Goal: Task Accomplishment & Management: Use online tool/utility

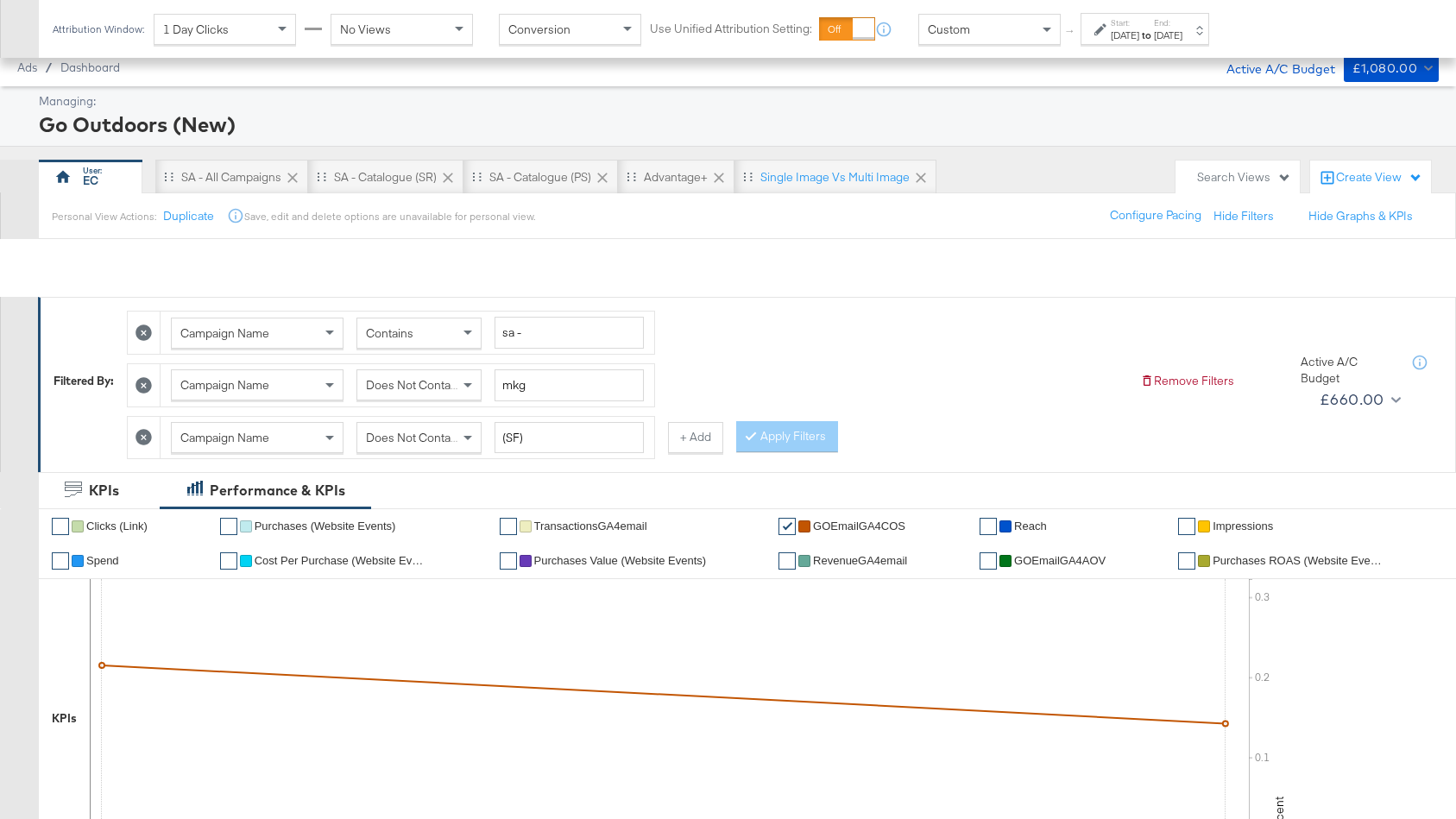
scroll to position [922, 0]
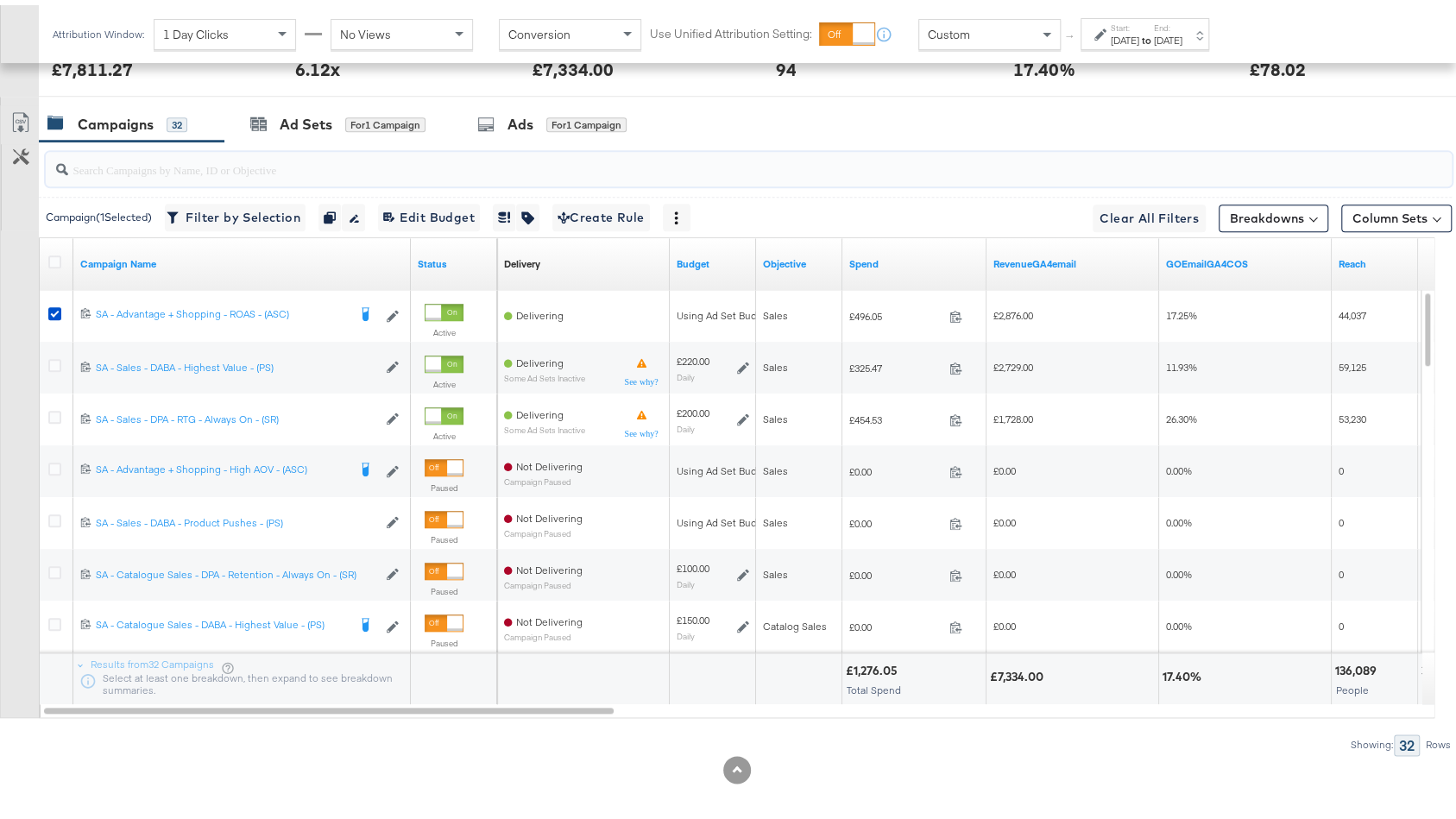
click at [354, 151] on input "search" at bounding box center [695, 157] width 1256 height 34
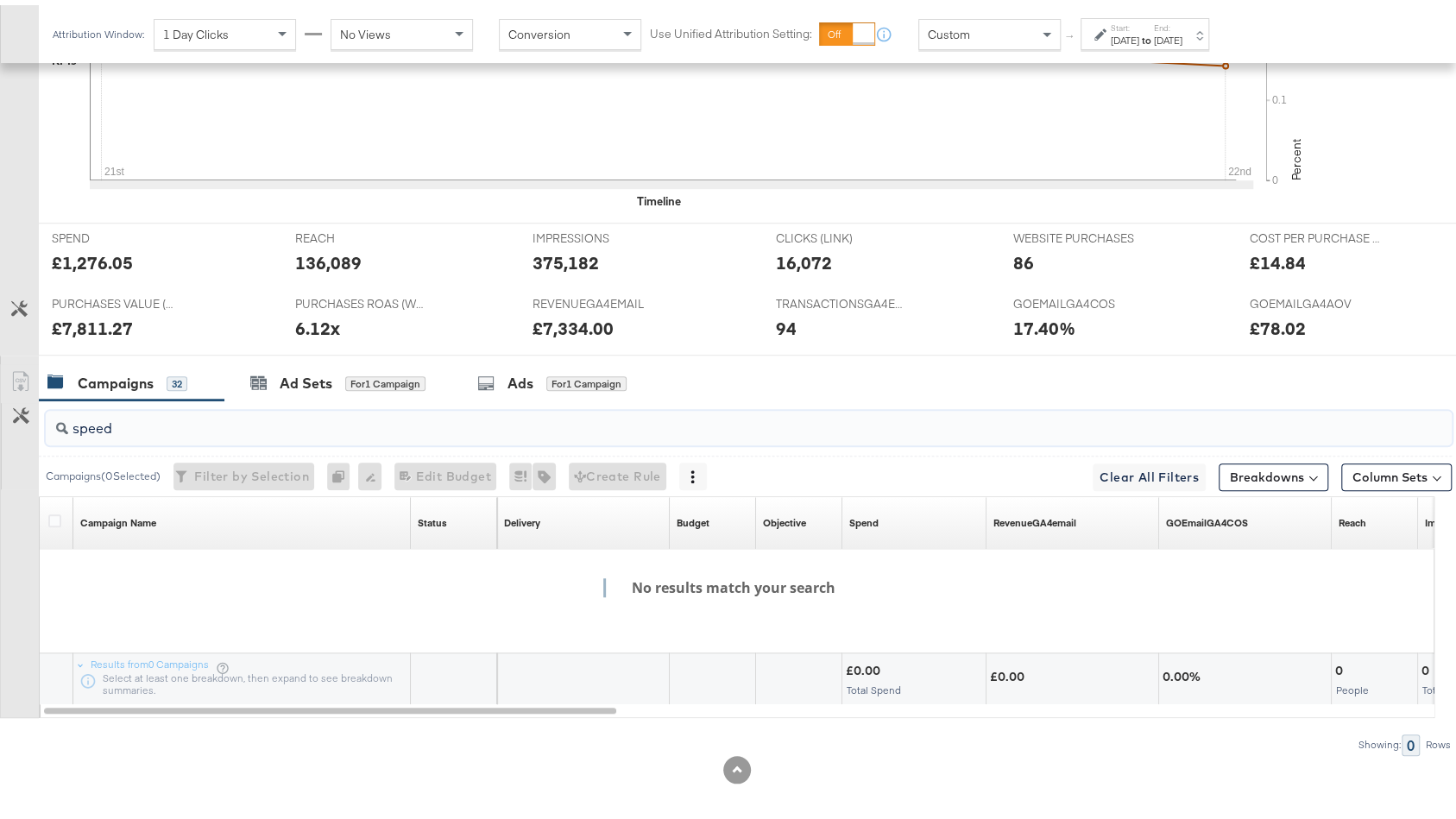
scroll to position [0, 0]
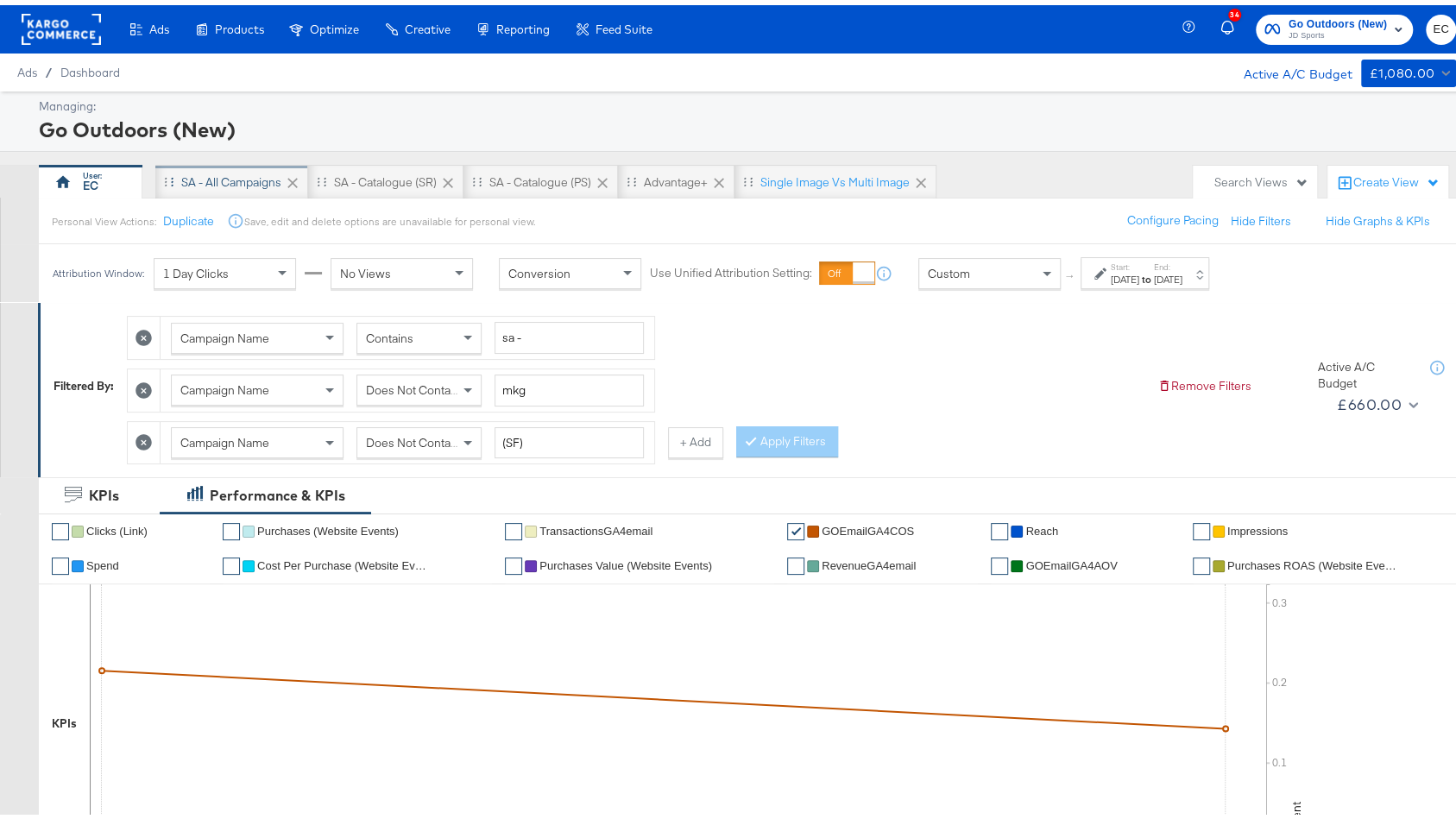
type input "speed"
click at [258, 186] on div "SA - All Campaigns" at bounding box center [231, 177] width 152 height 35
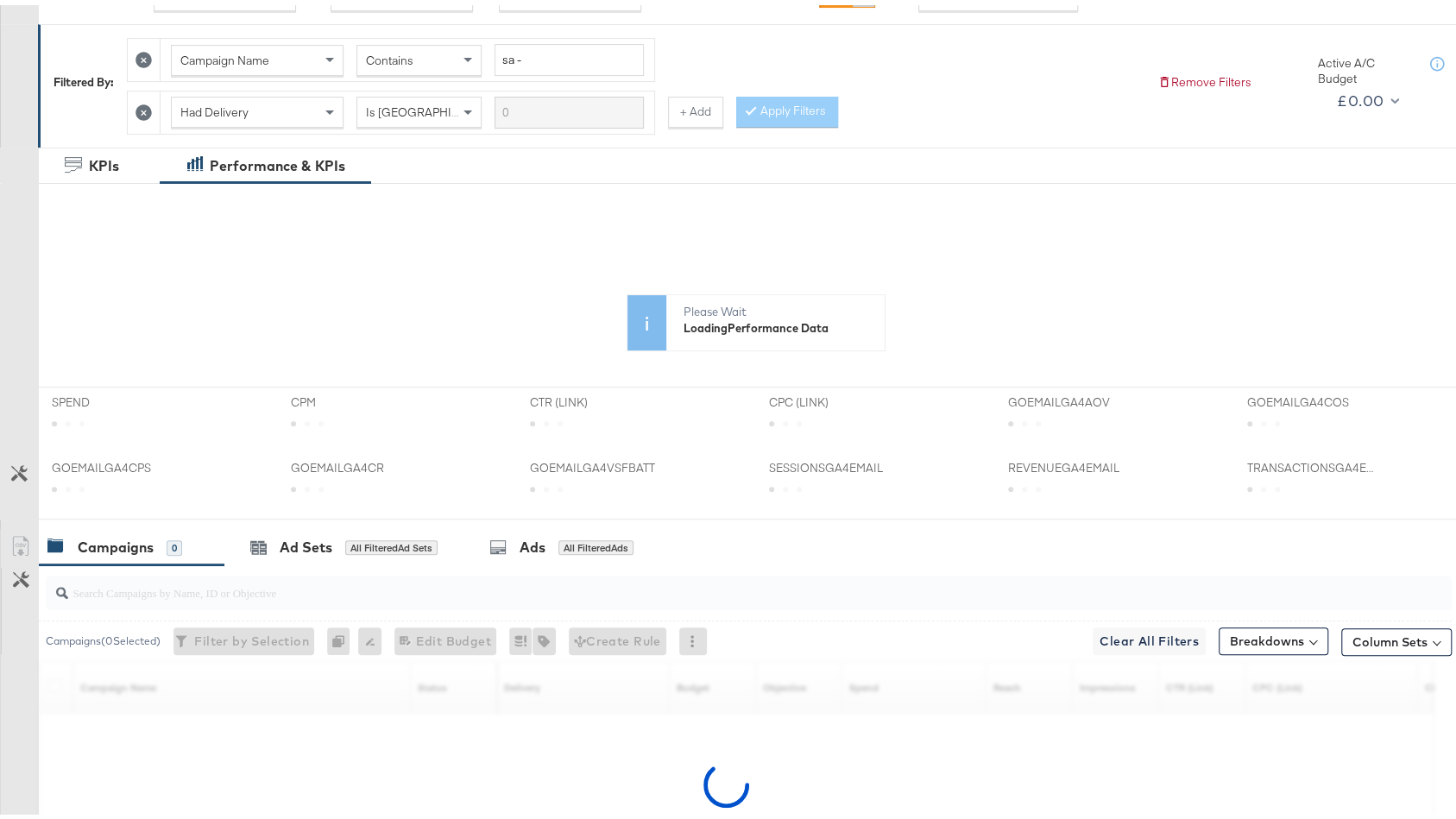
scroll to position [395, 0]
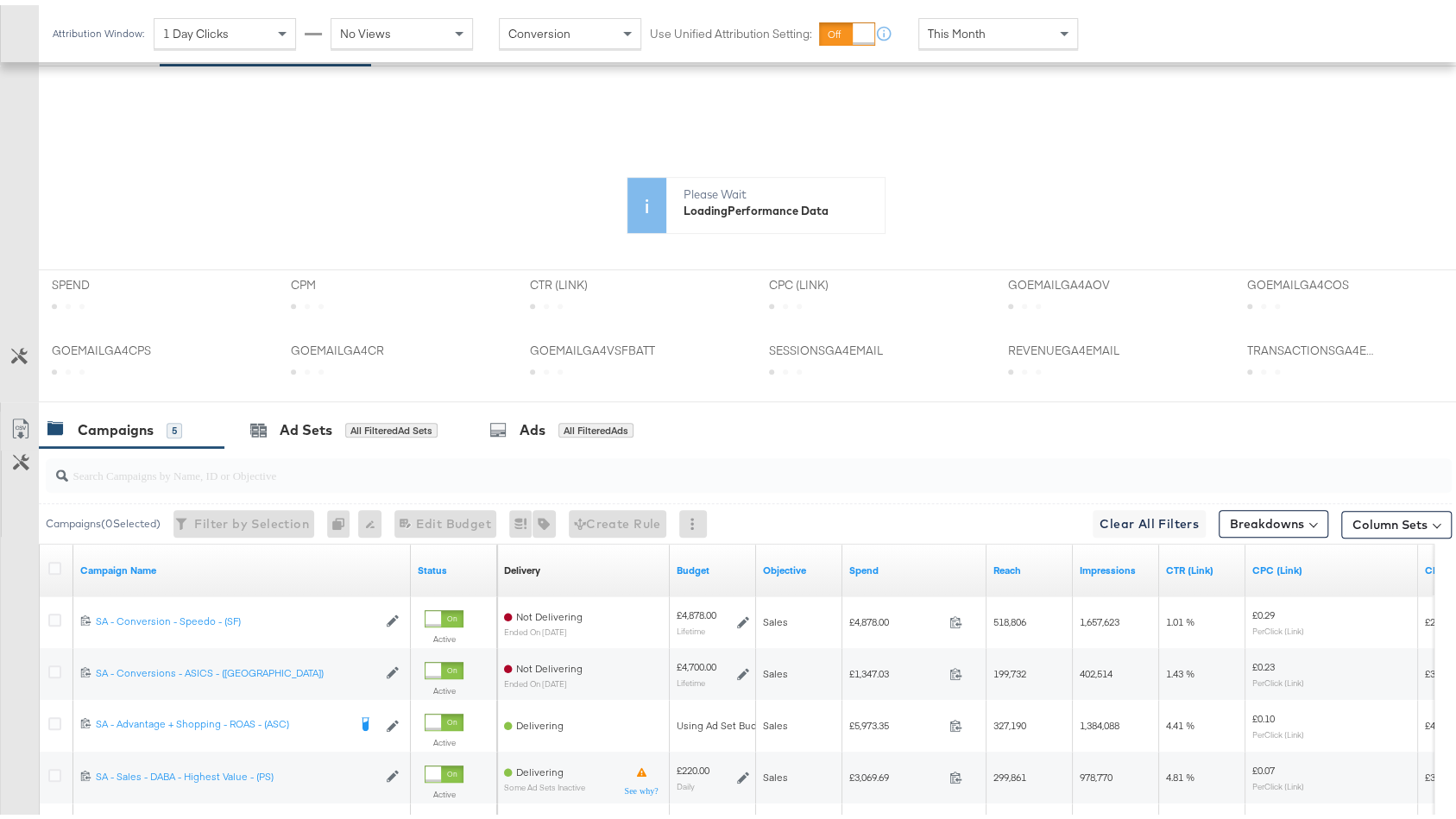
click at [245, 457] on input "search" at bounding box center [695, 463] width 1256 height 34
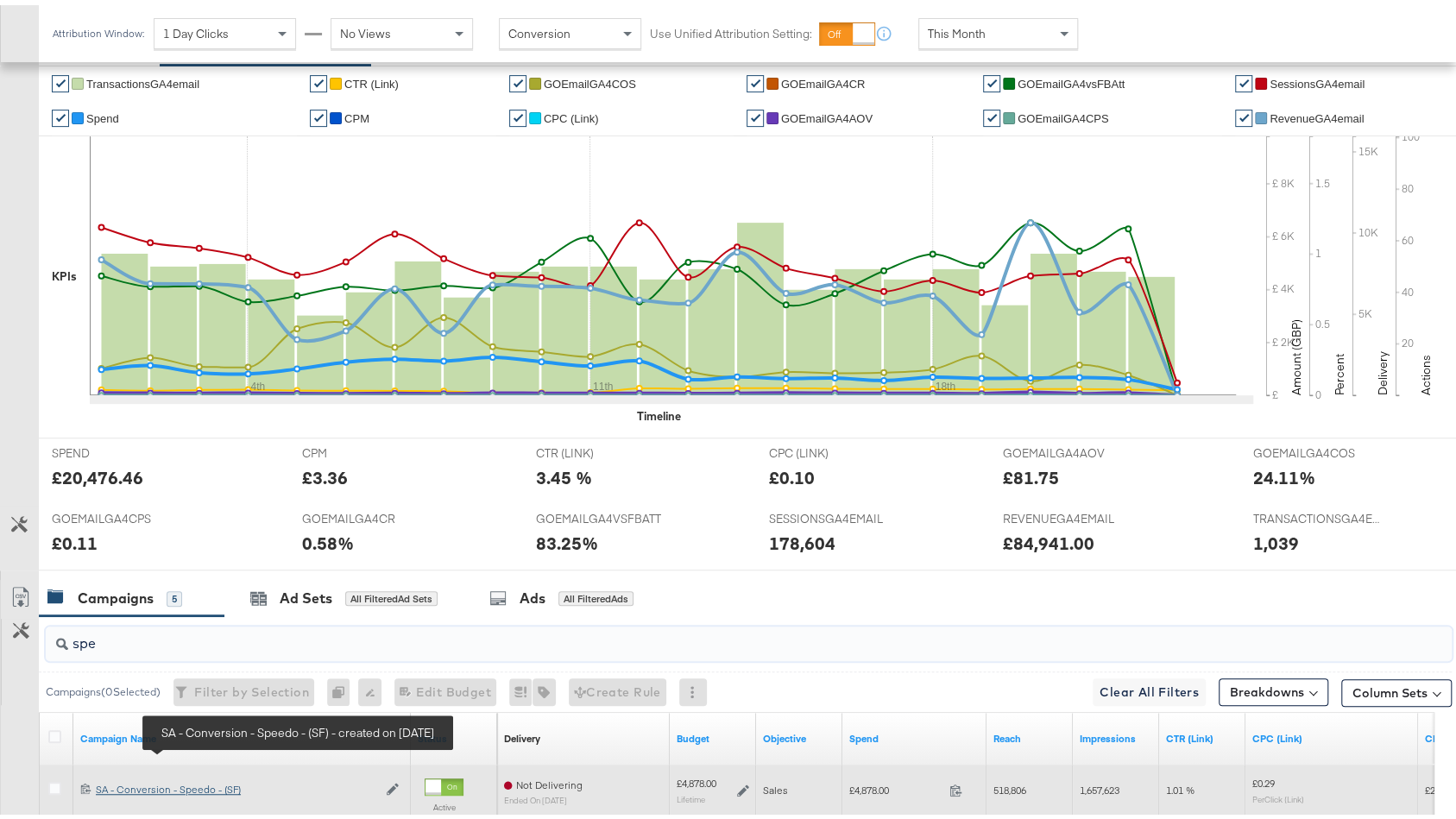
type input "spe"
click at [207, 777] on div "SA - Conversion - Speedo - (SF) SA - Conversion - Speedo - (SF)" at bounding box center [236, 784] width 281 height 14
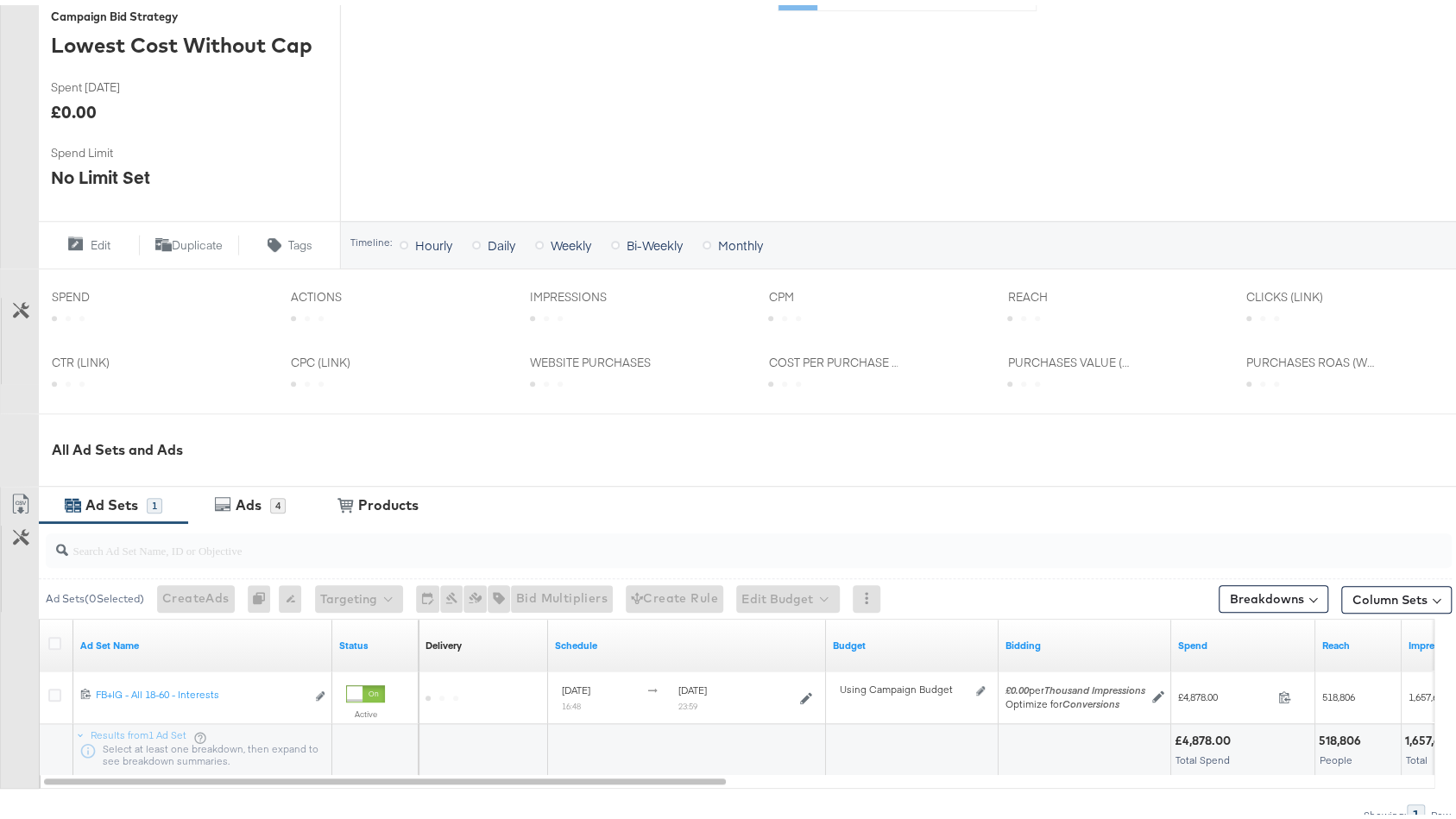
scroll to position [554, 0]
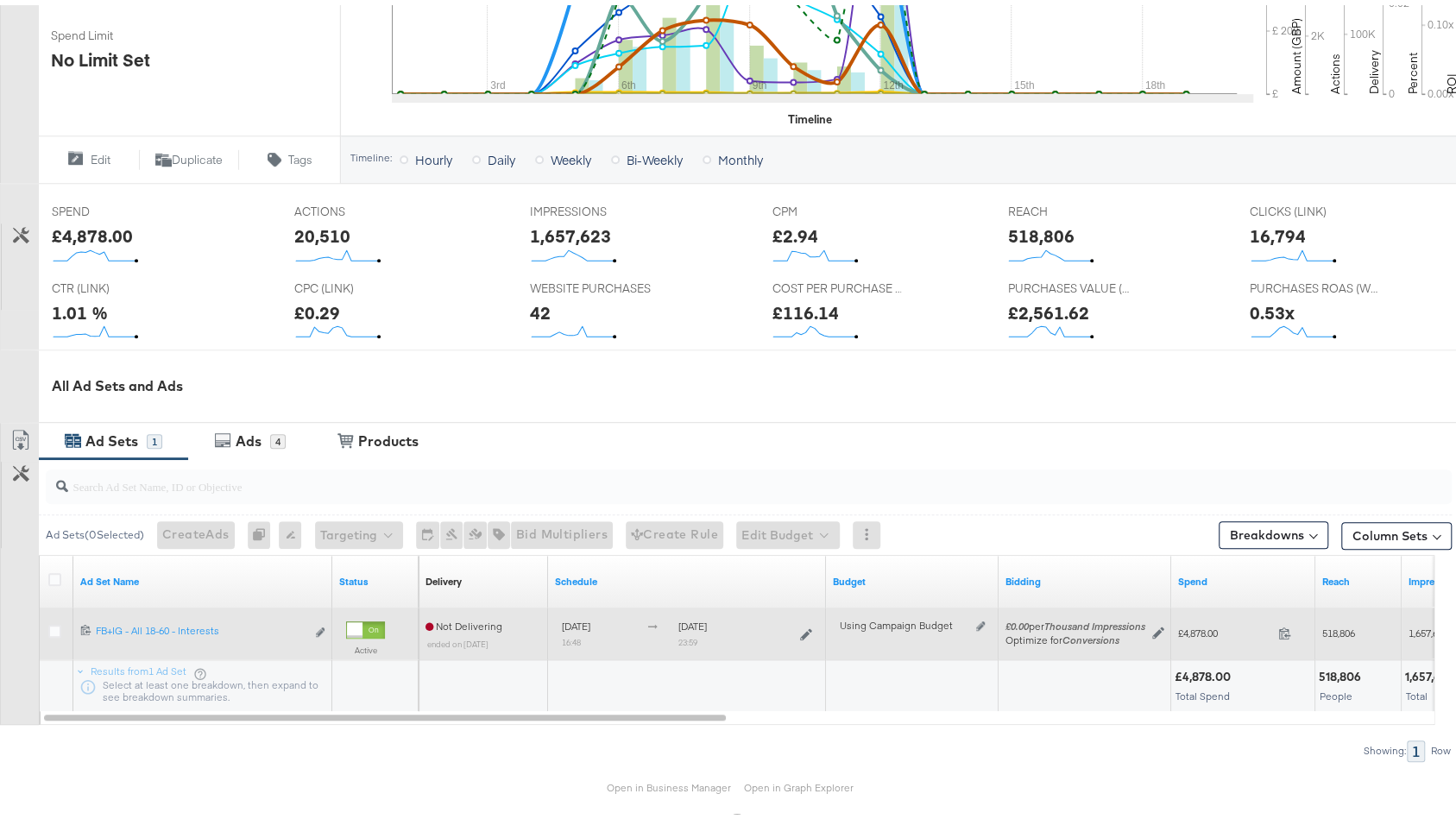
click at [805, 626] on icon at bounding box center [806, 629] width 12 height 12
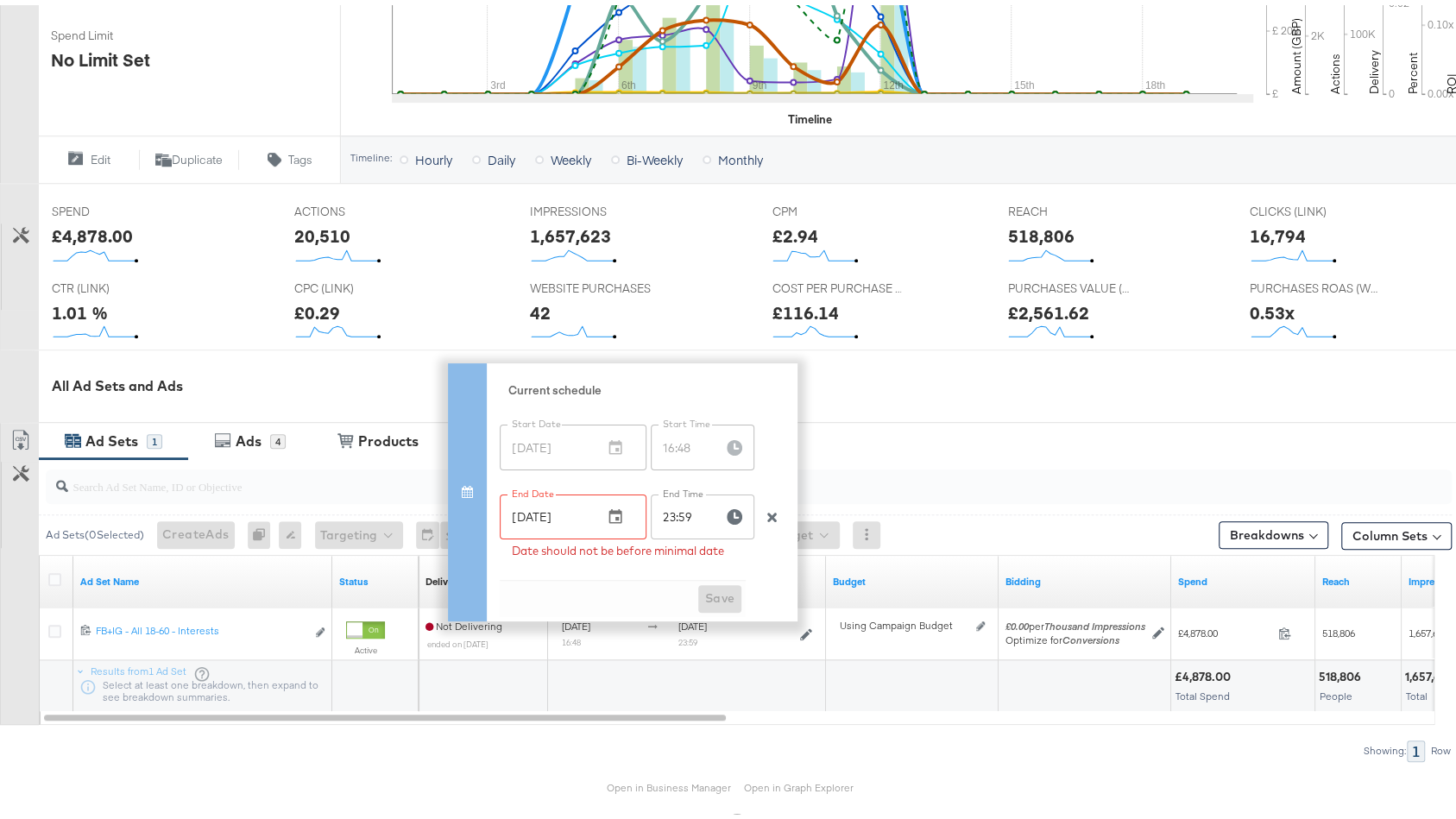
click at [1090, 411] on div "Campaign Activity Campaign SA - Conversion - Speedo - (SF) Sales Edit Campaign …" at bounding box center [736, 218] width 1473 height 1237
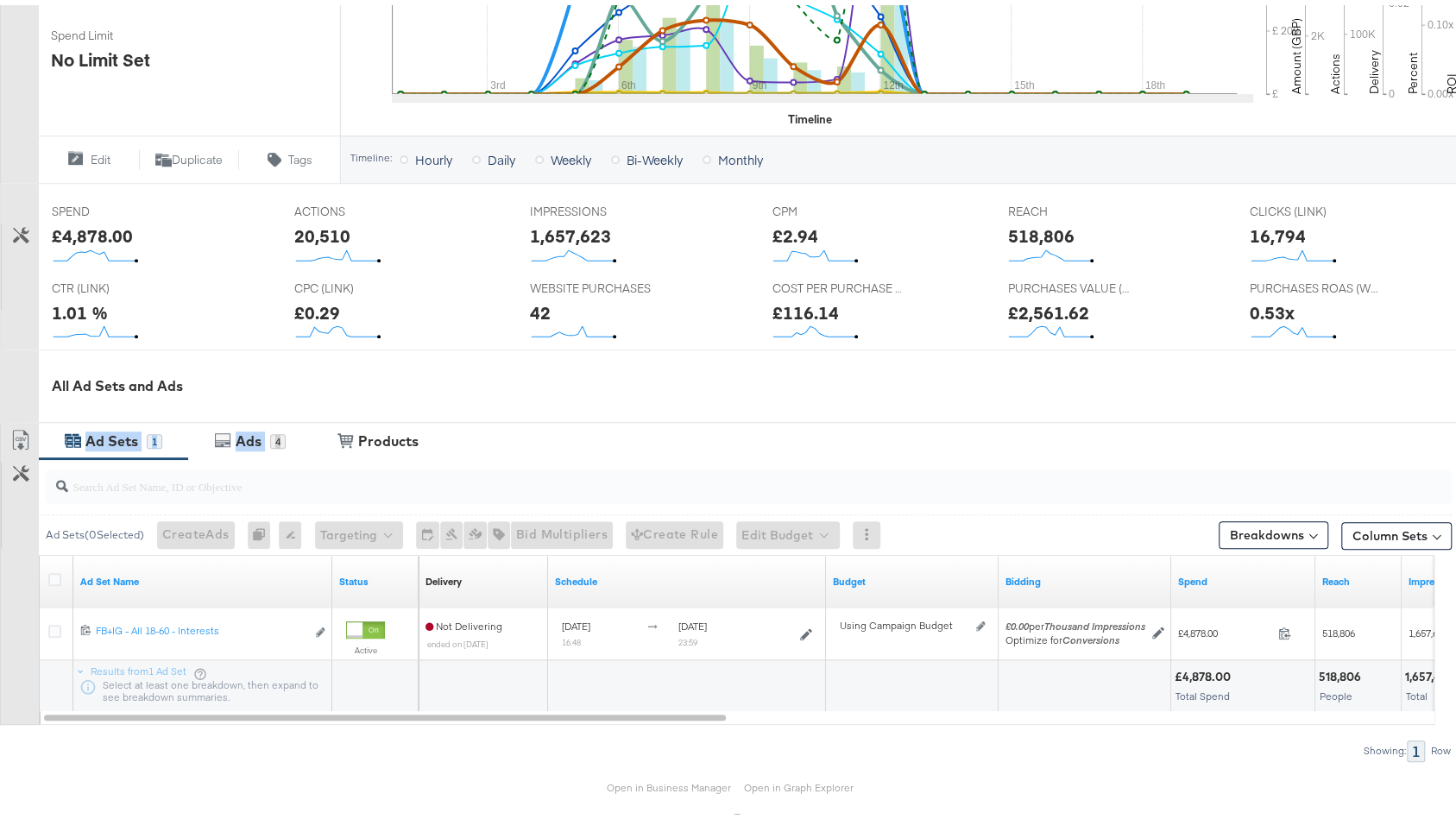
scroll to position [0, 0]
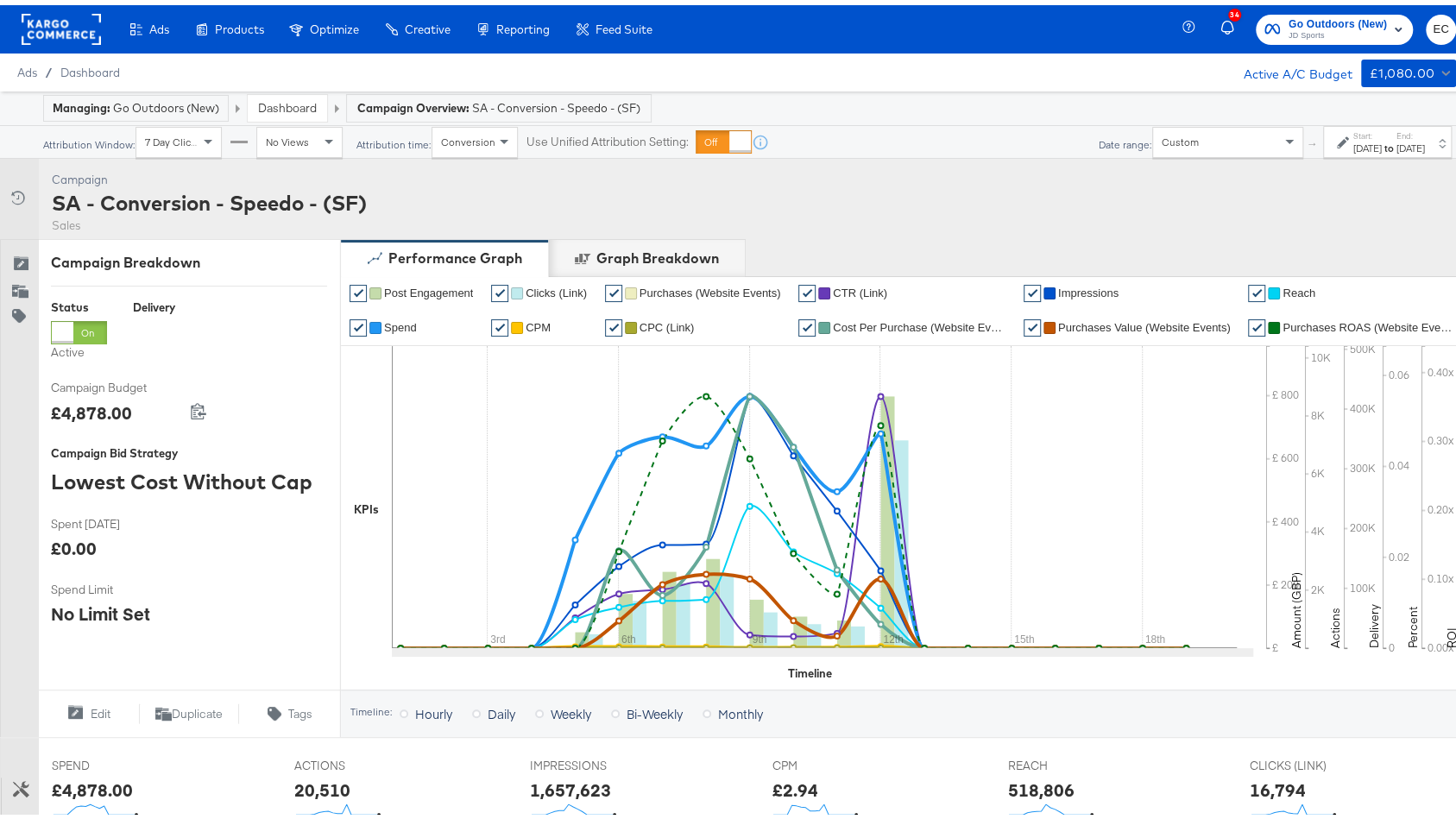
click at [1353, 138] on div "Sep 1st 2025" at bounding box center [1367, 143] width 29 height 14
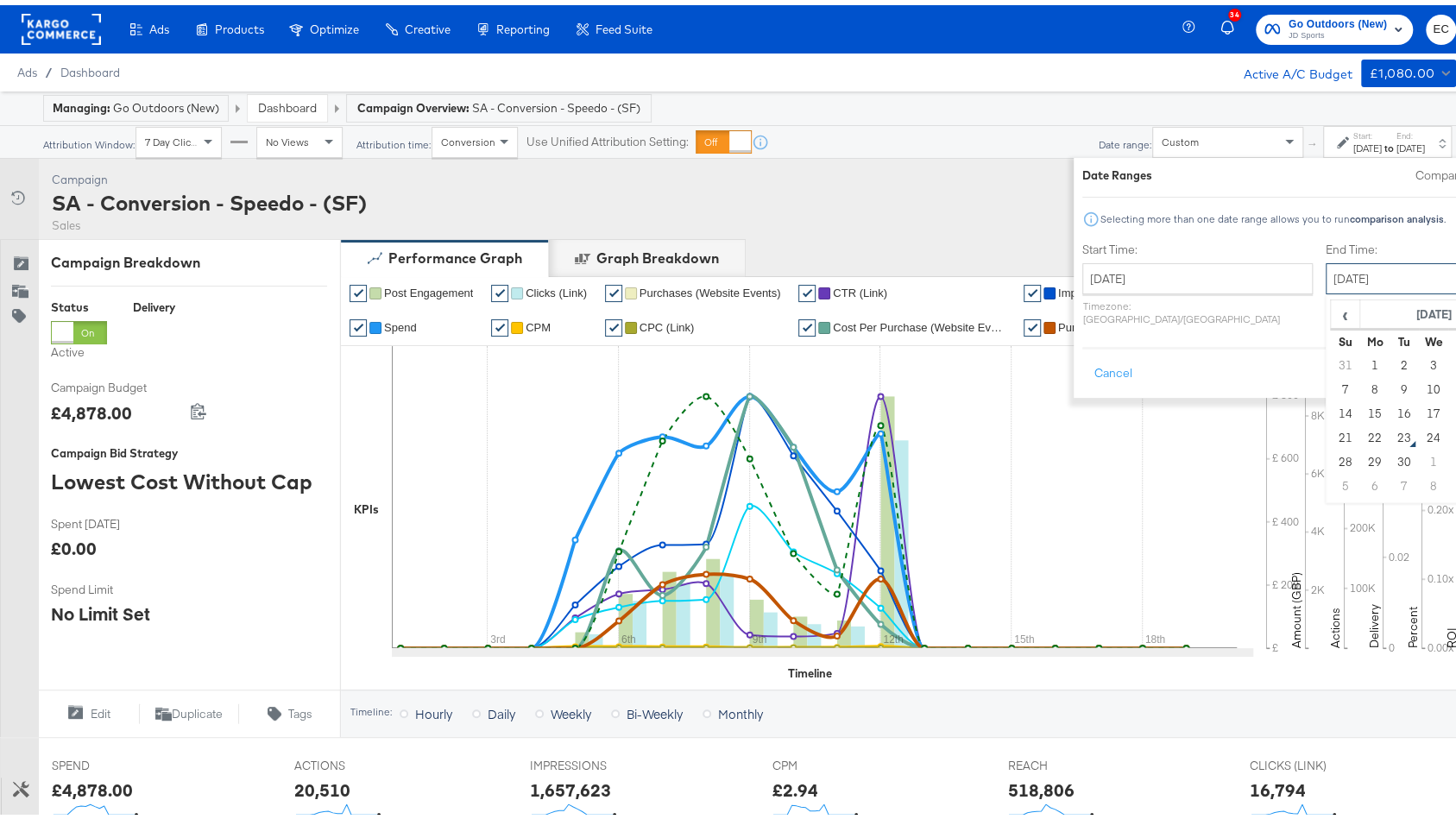
click at [1325, 264] on input "September 19th 2025" at bounding box center [1416, 274] width 181 height 31
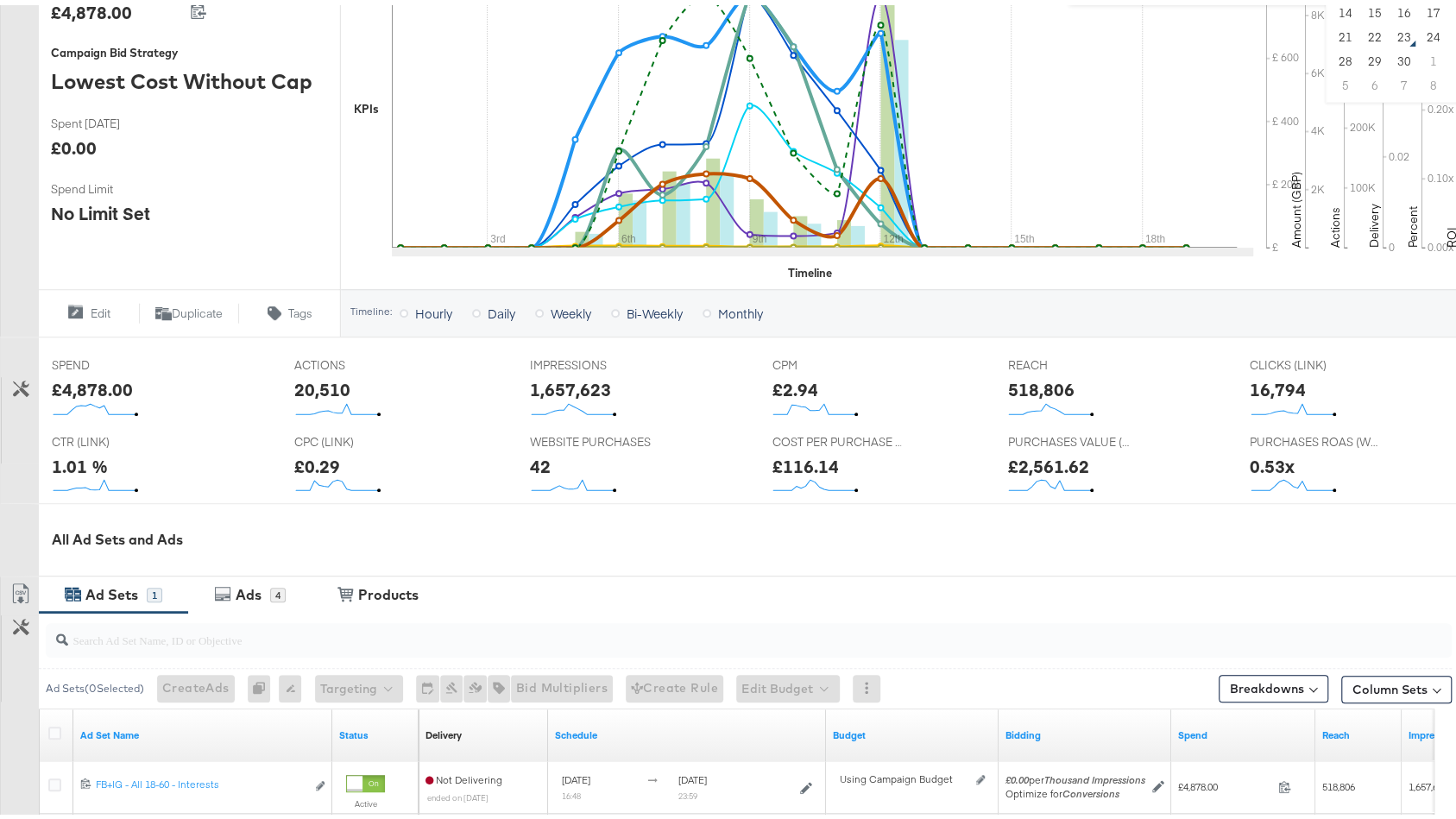
scroll to position [605, 0]
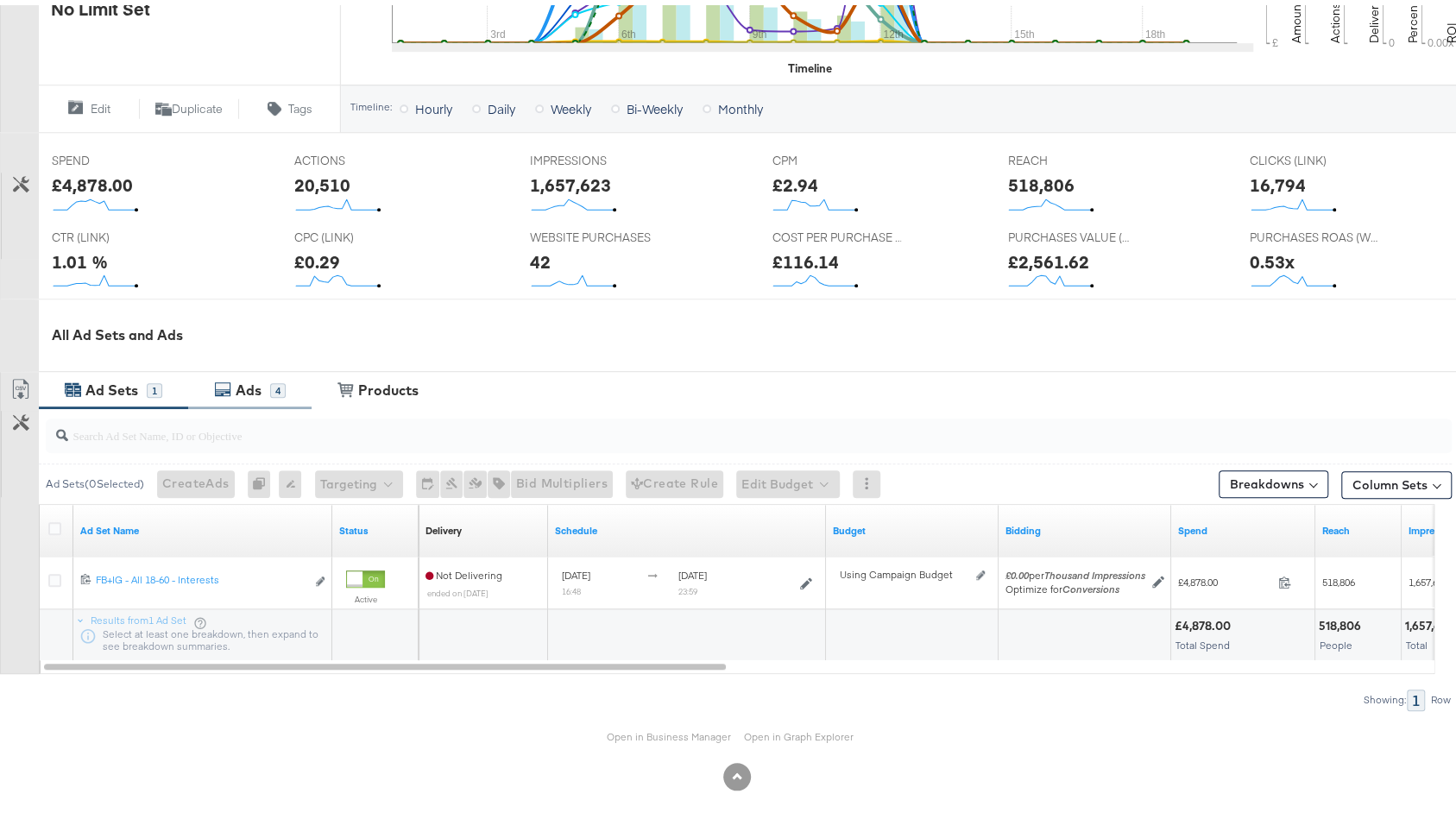
click at [247, 389] on div "Ads" at bounding box center [248, 385] width 26 height 20
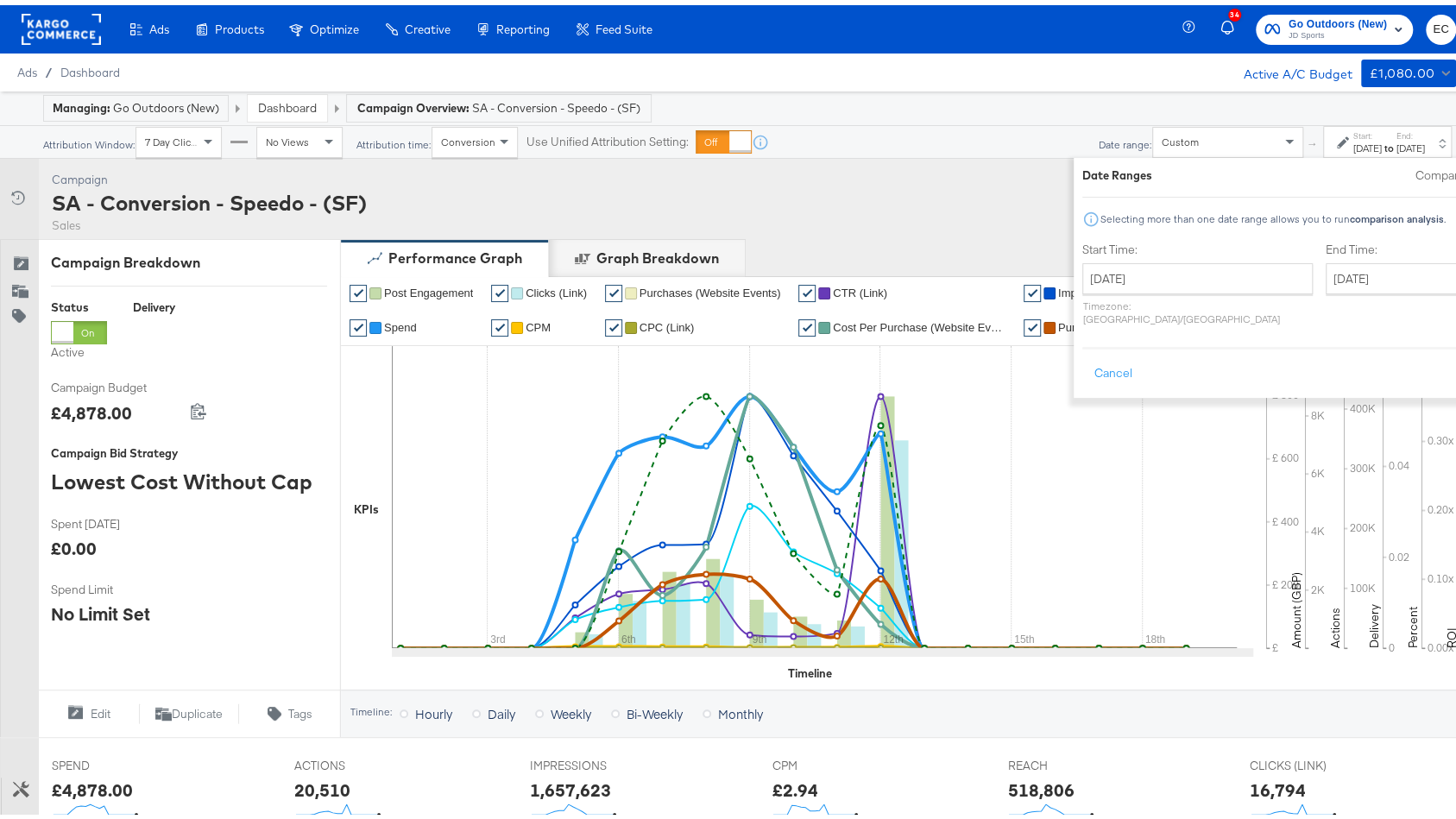
scroll to position [708, 0]
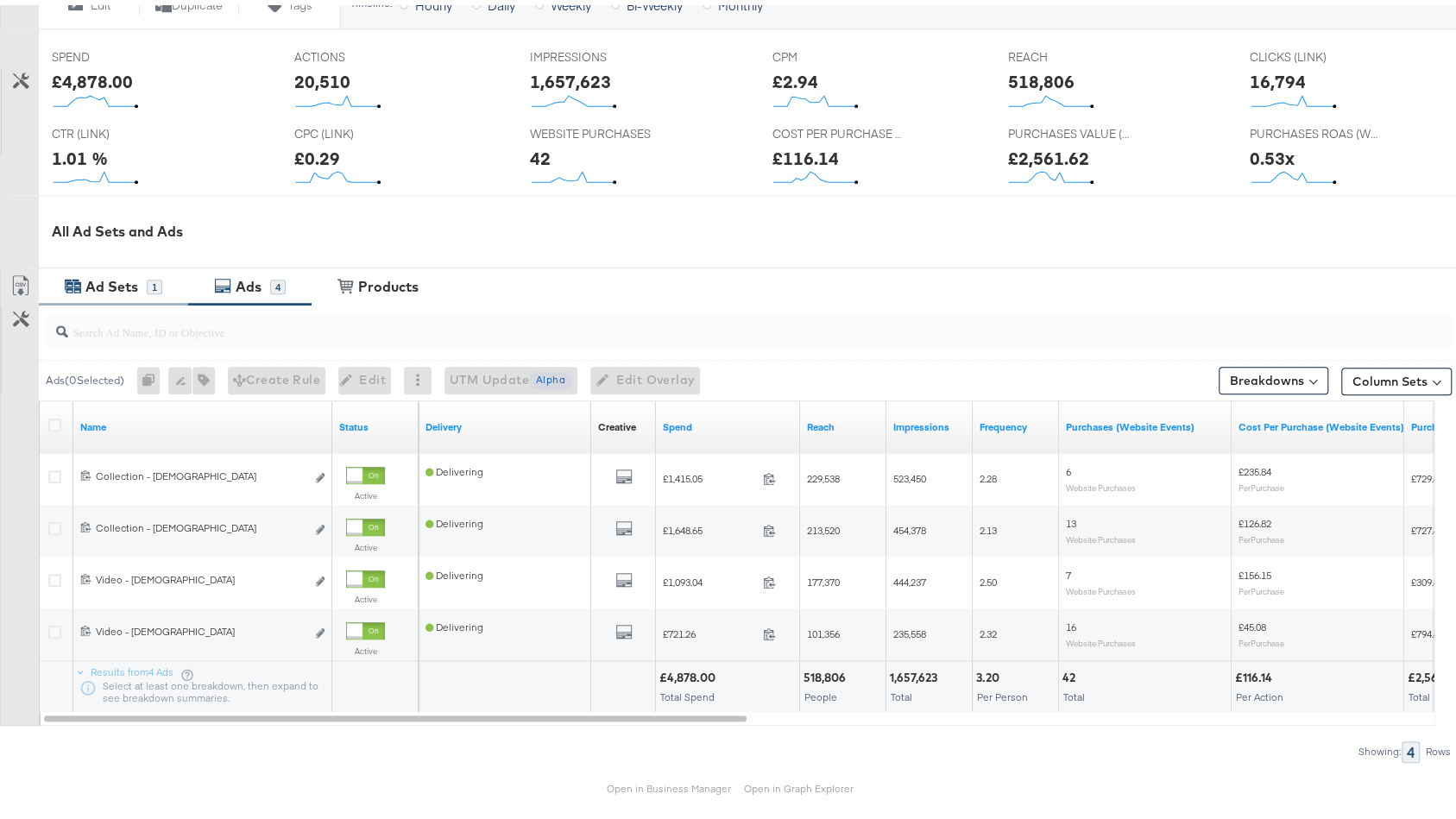
click at [114, 294] on div "Ad Sets 1" at bounding box center [113, 281] width 149 height 37
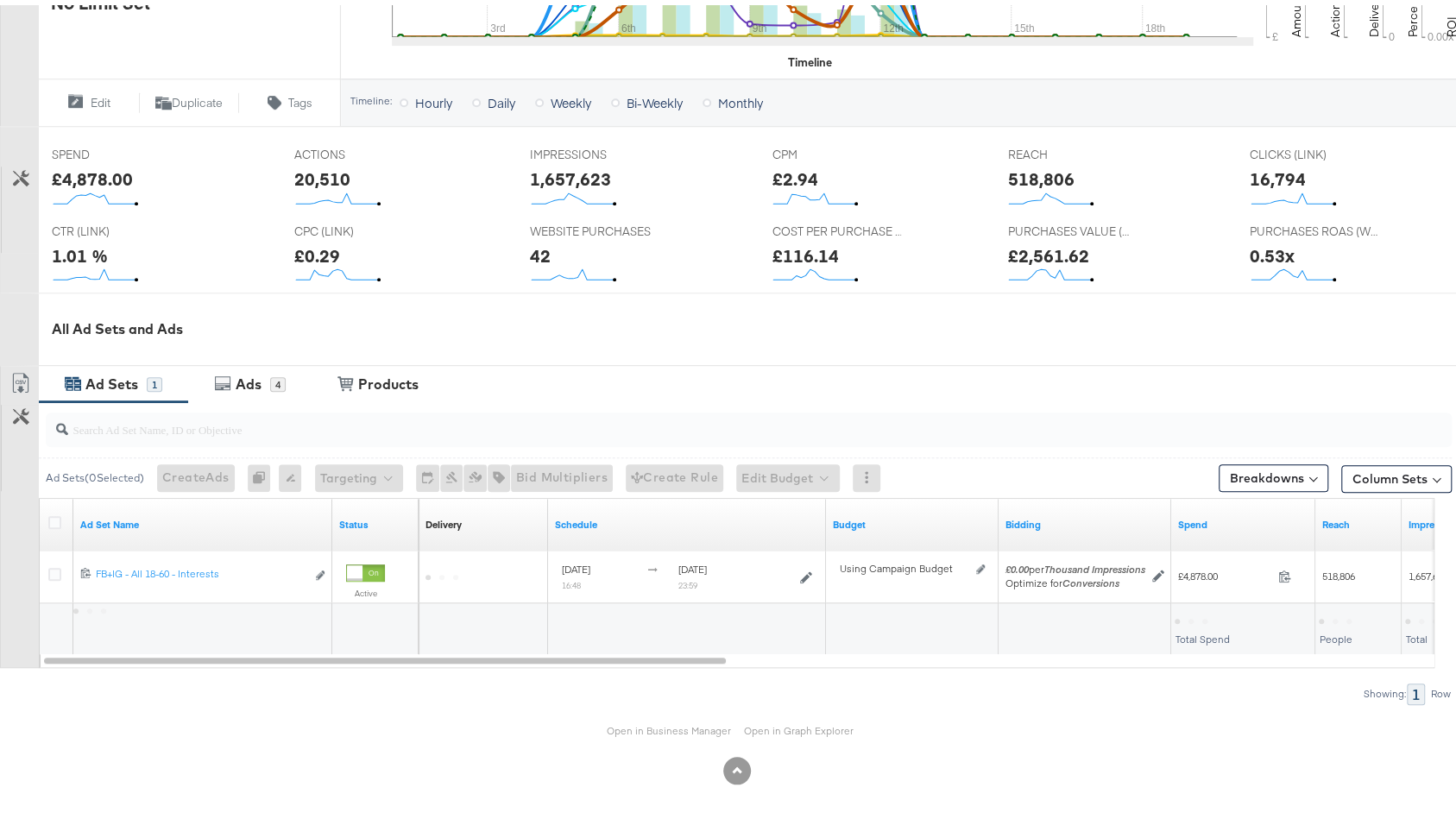
scroll to position [605, 0]
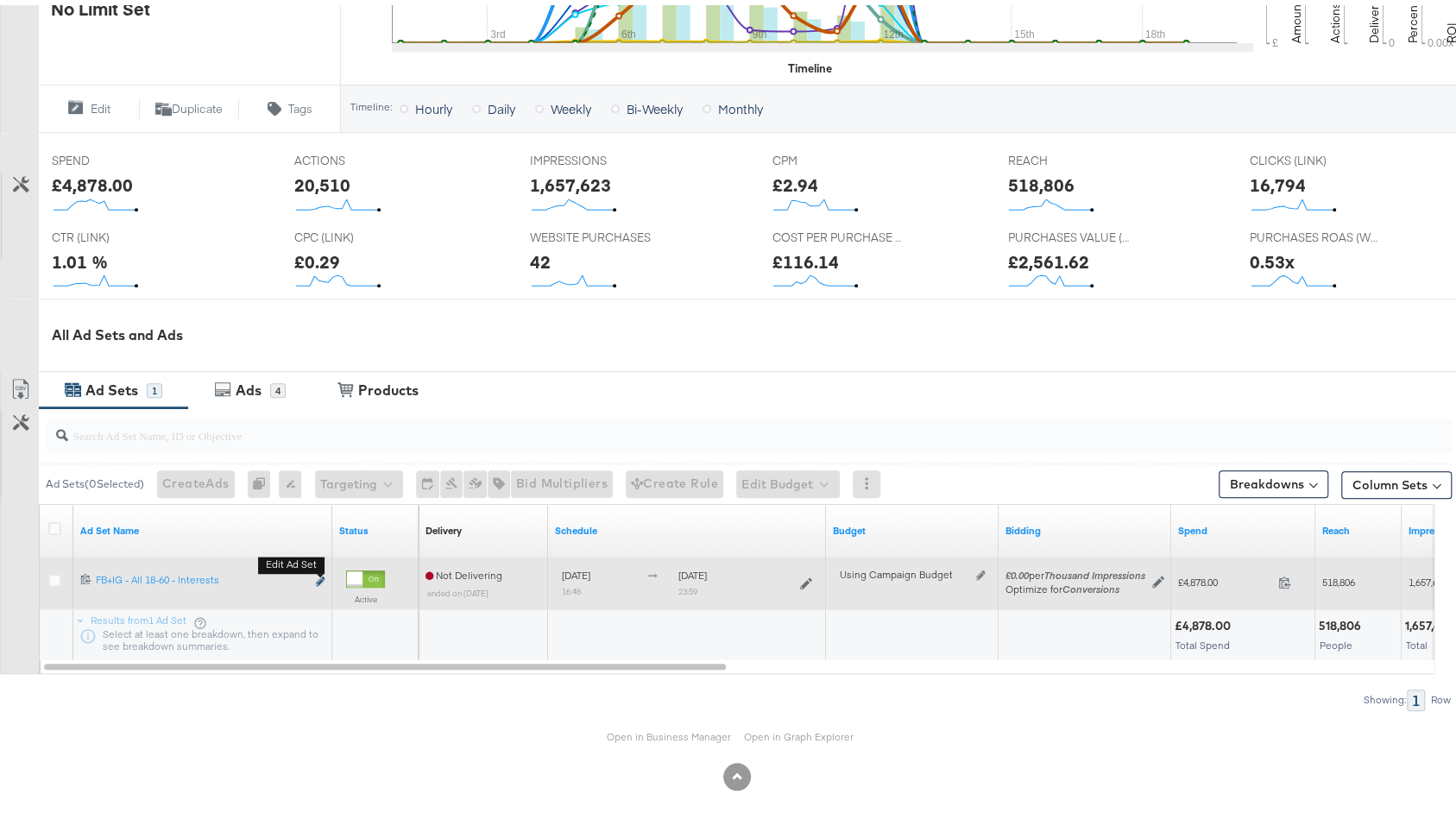
click at [324, 572] on icon "link" at bounding box center [320, 576] width 9 height 10
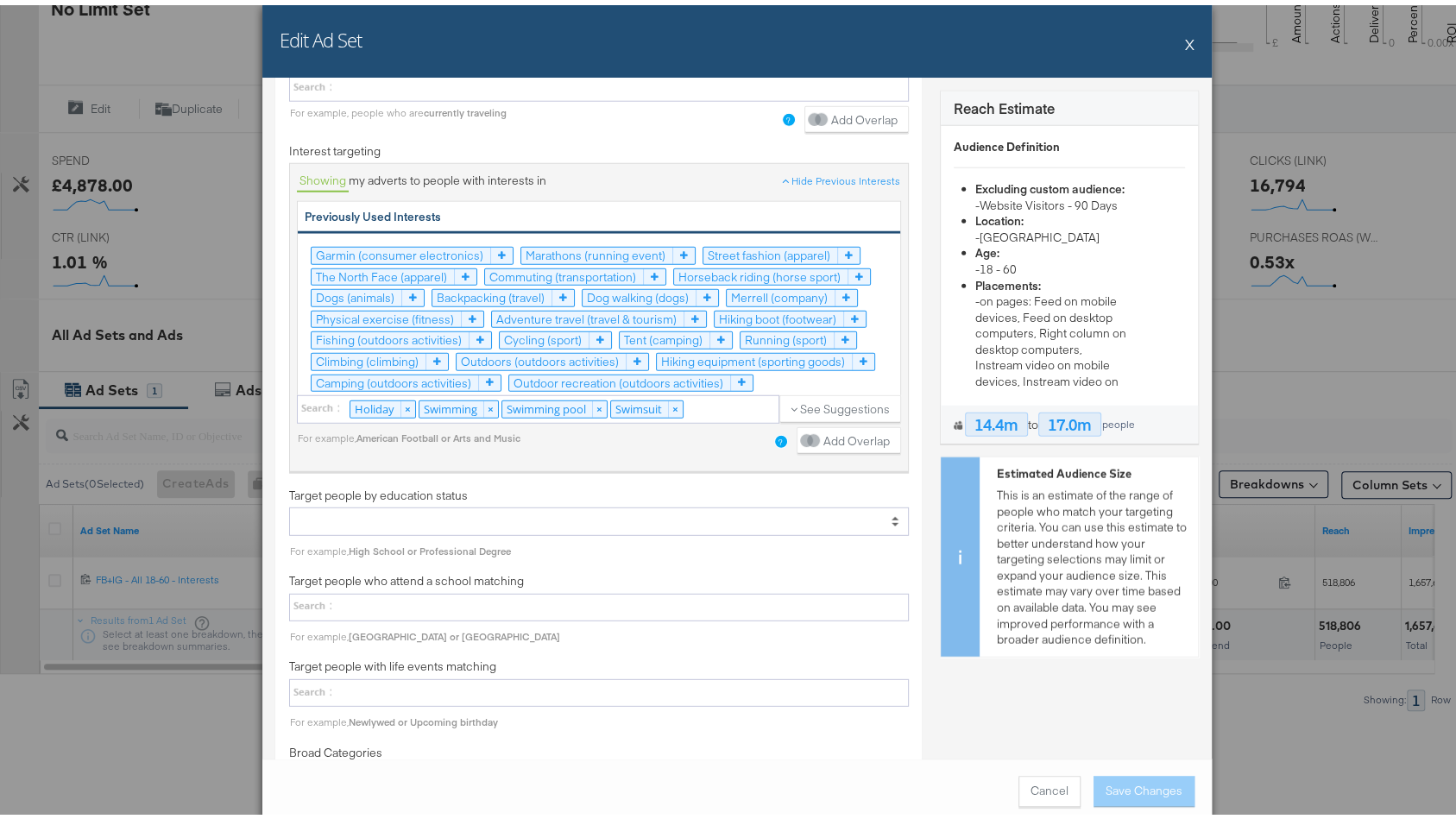
scroll to position [3063, 0]
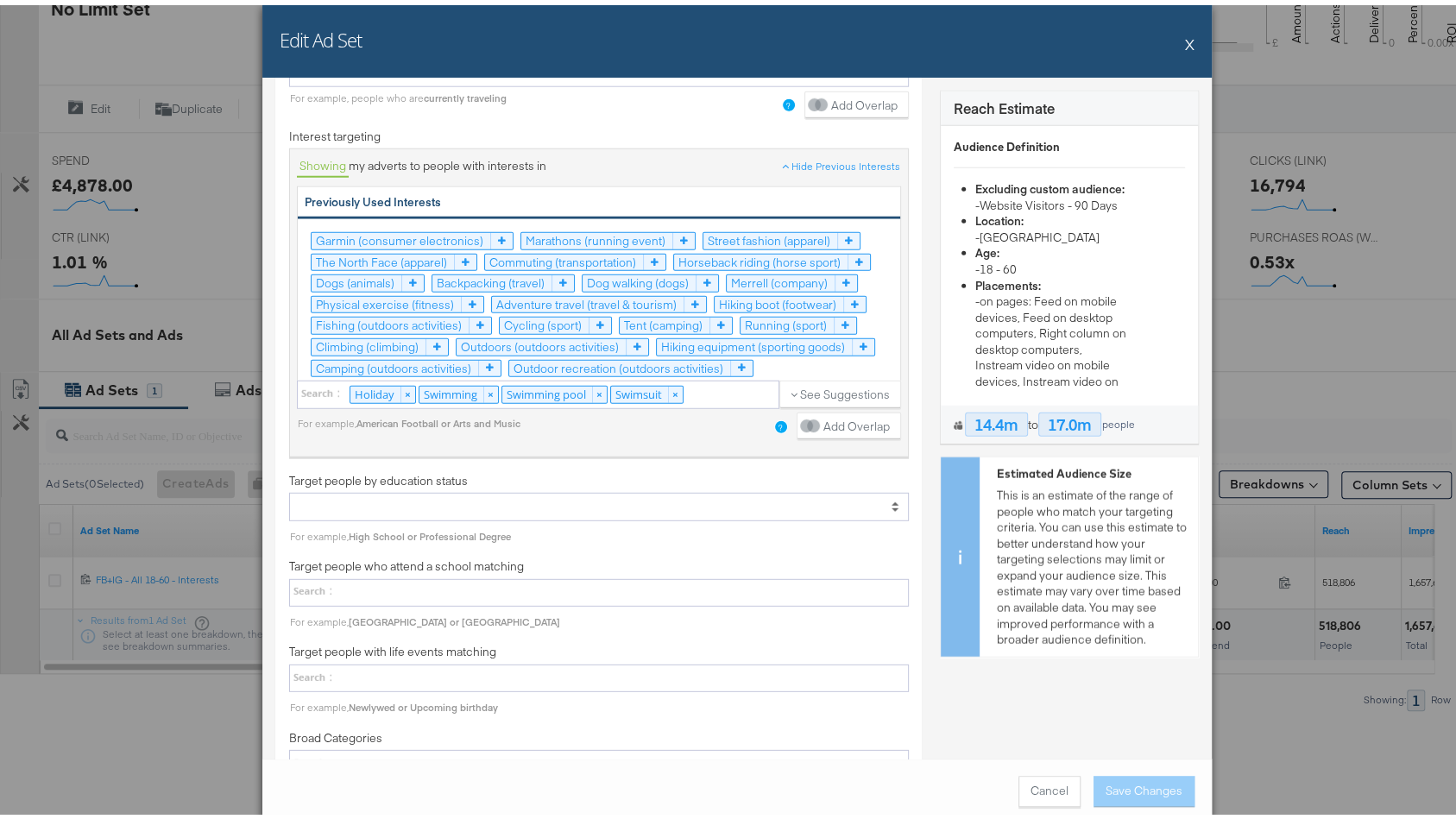
click at [1172, 37] on div "Edit Ad Set X" at bounding box center [736, 36] width 949 height 72
click at [1185, 38] on button "X" at bounding box center [1189, 39] width 10 height 35
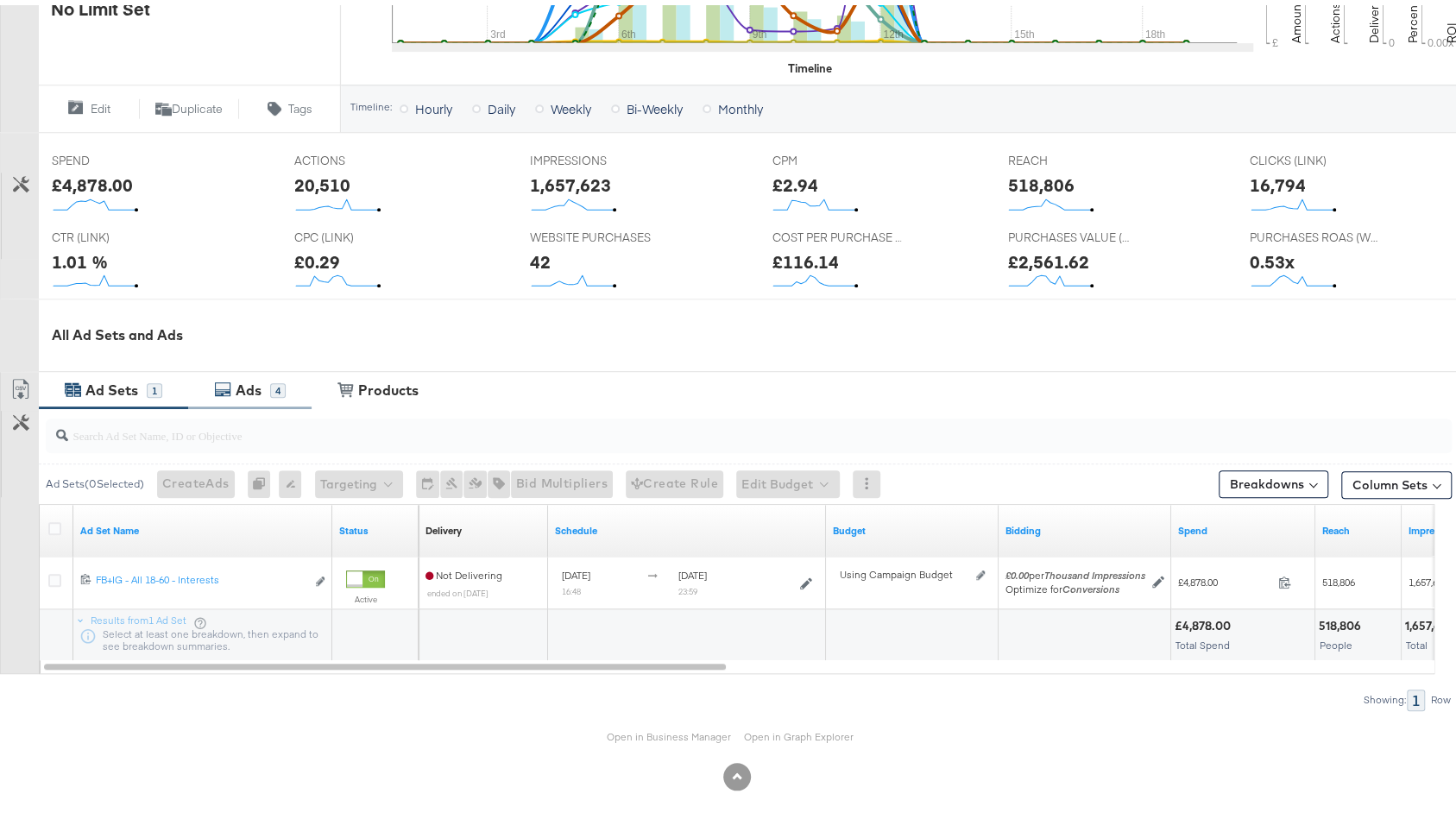
click at [274, 381] on div "4" at bounding box center [278, 386] width 16 height 16
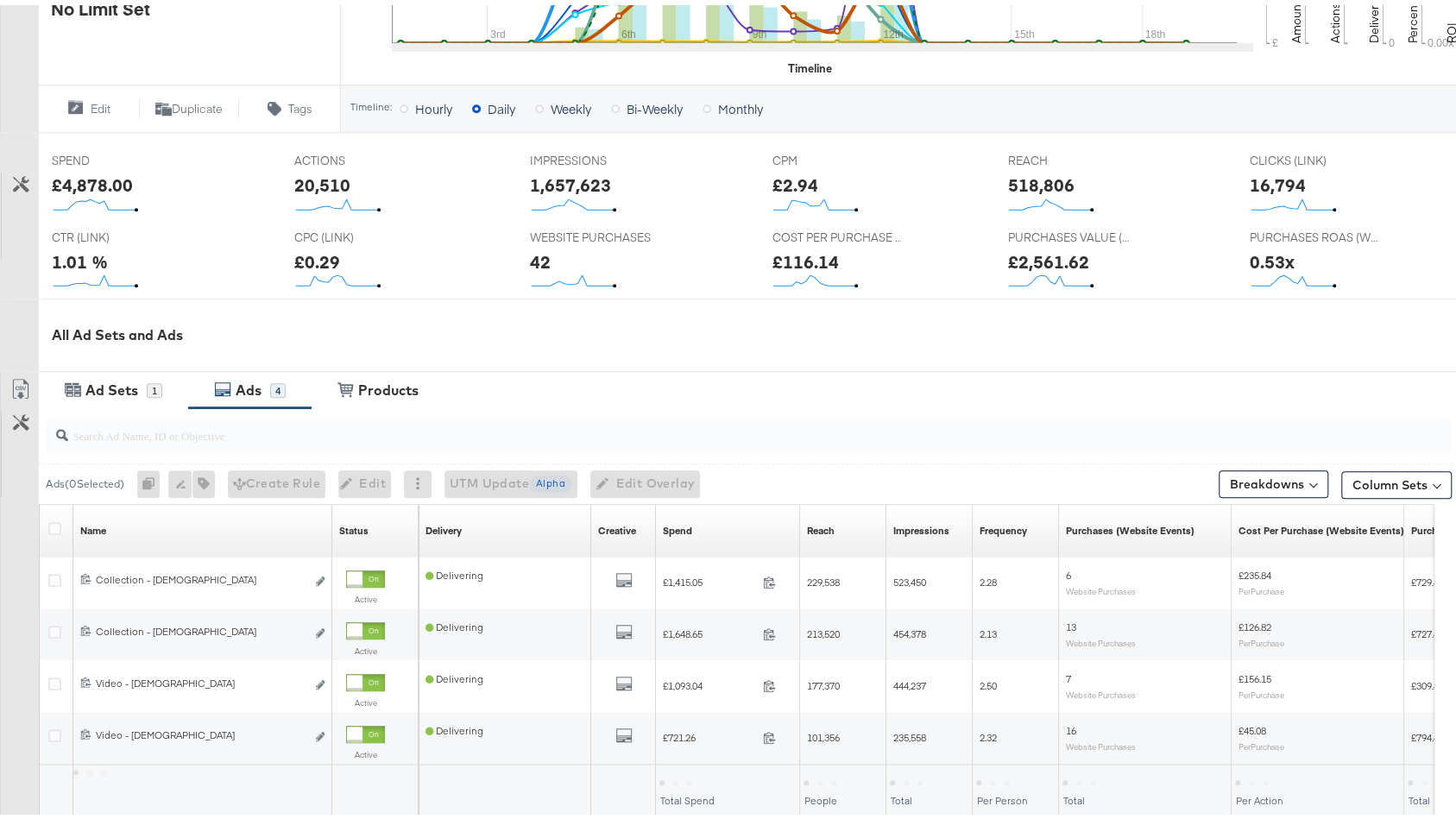
scroll to position [0, 0]
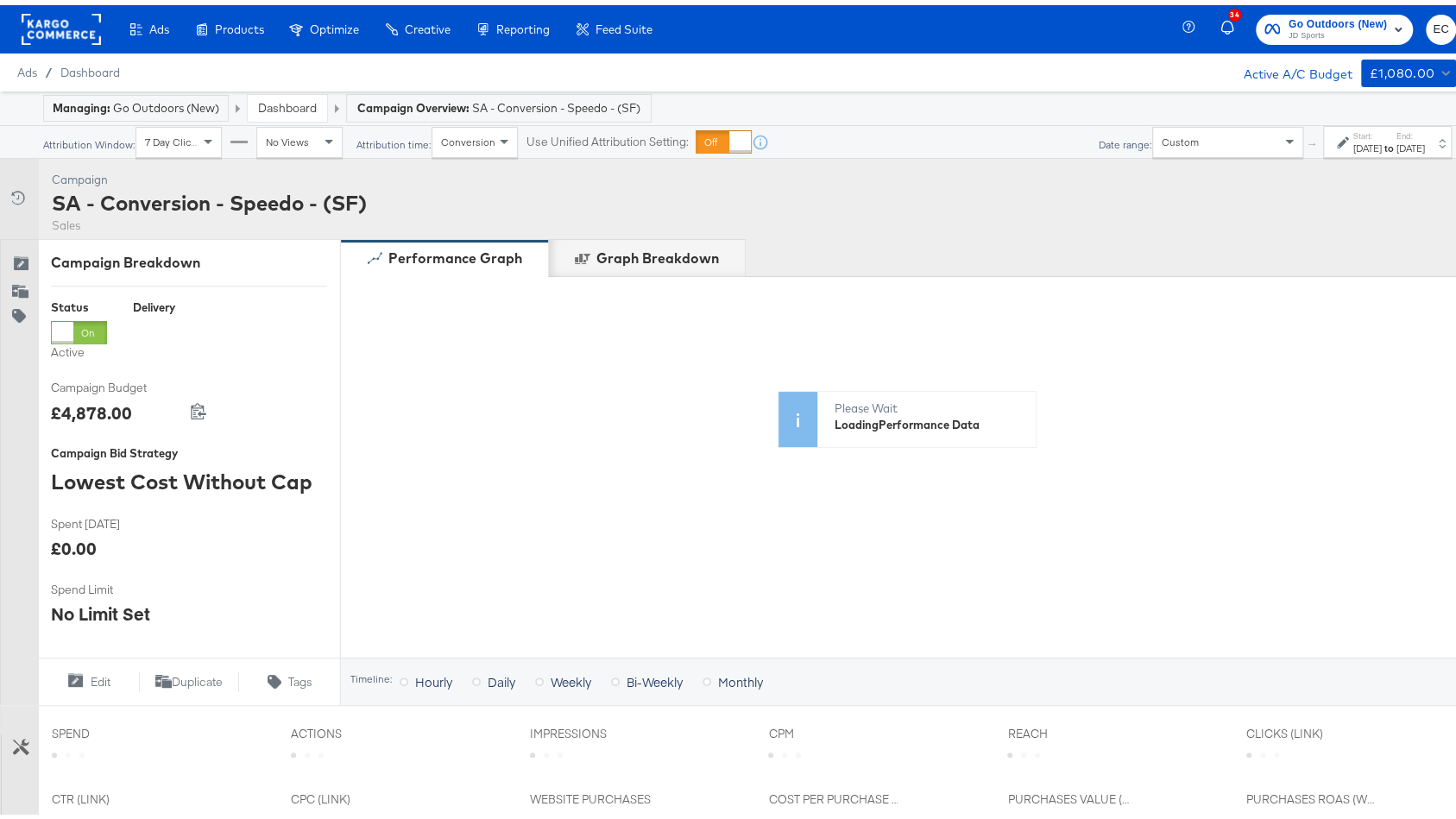
scroll to position [606, 0]
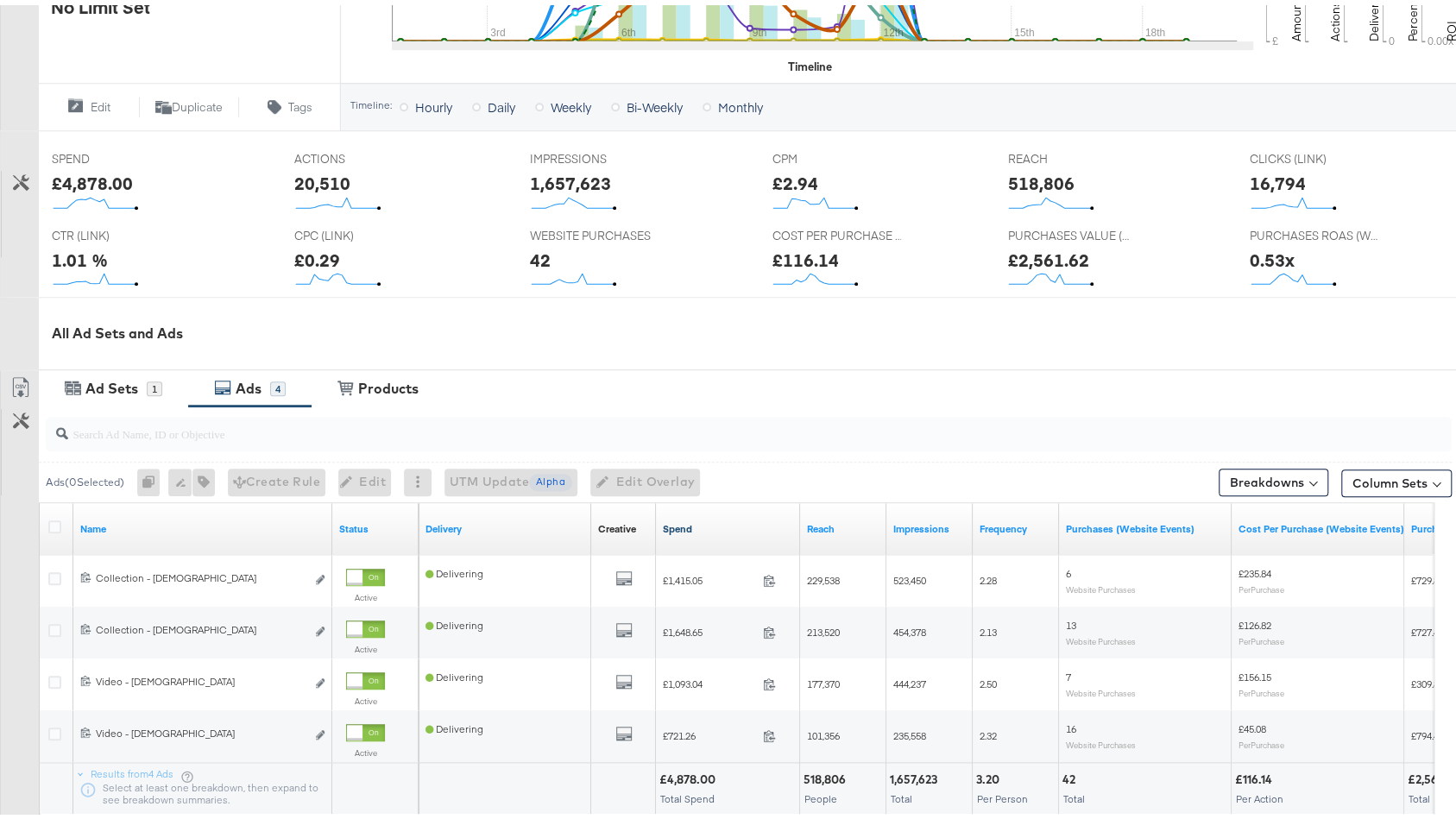
click at [740, 519] on link "Spend" at bounding box center [728, 524] width 131 height 14
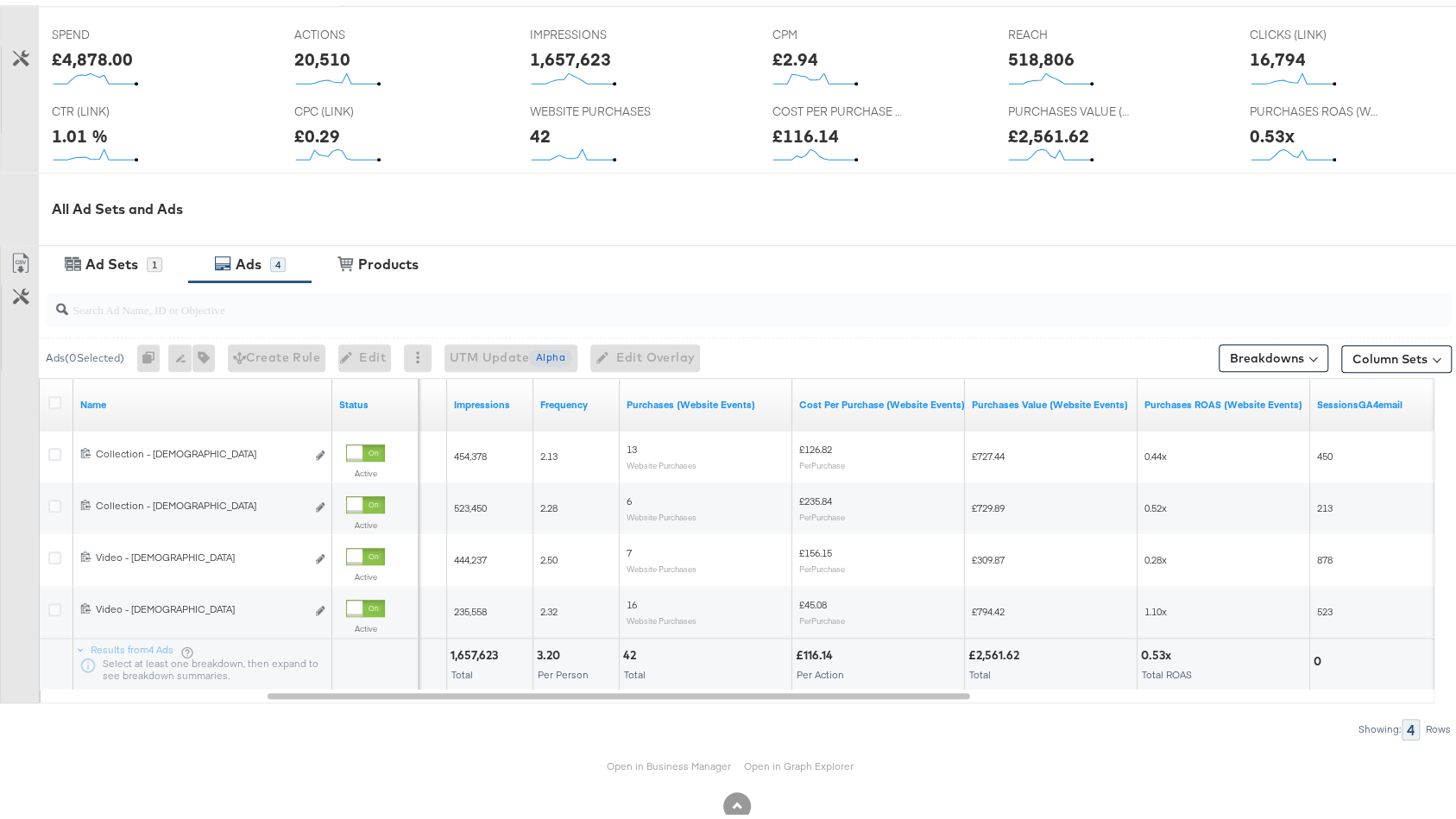
scroll to position [761, 0]
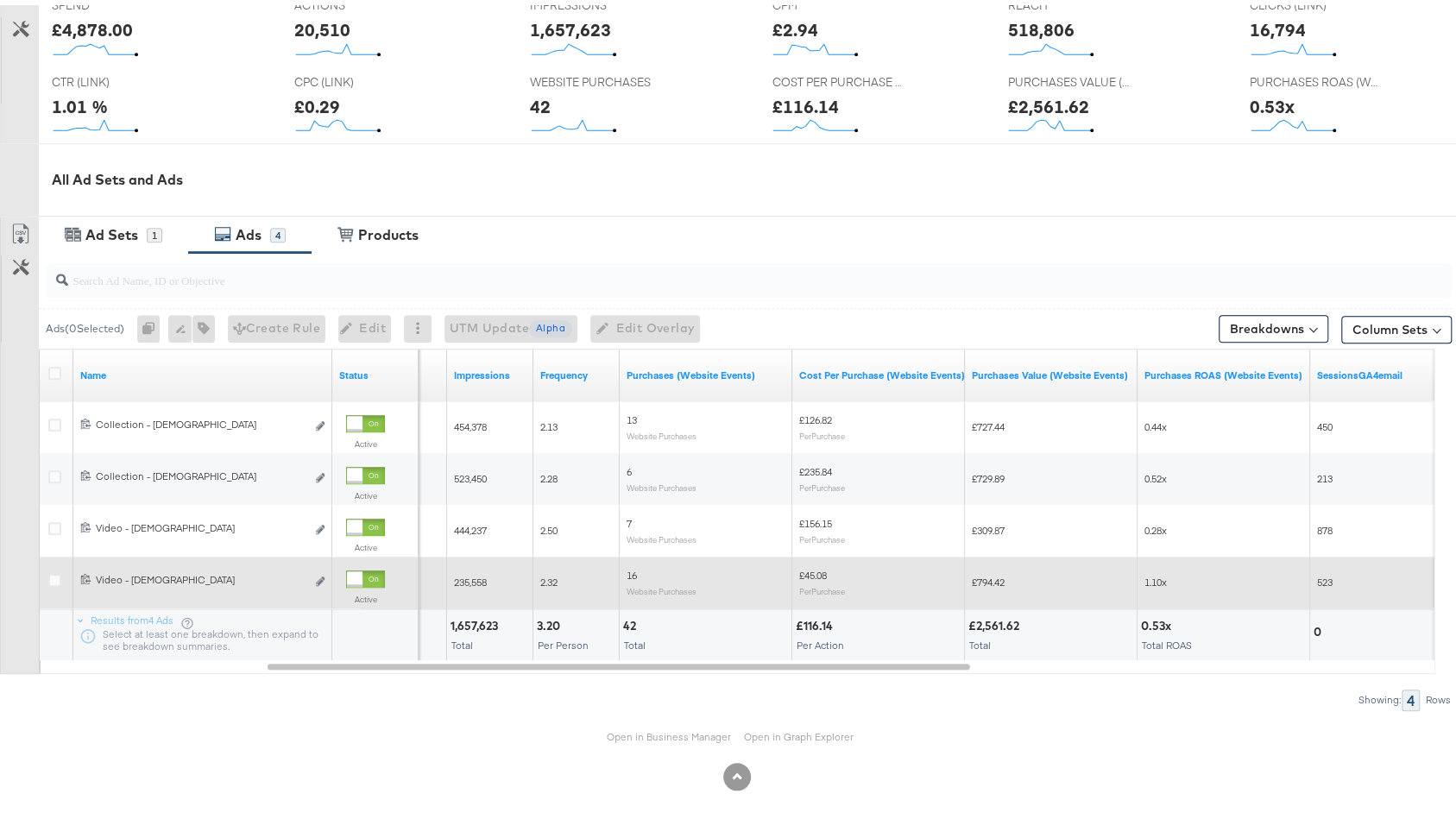
click at [993, 573] on span "£794.42" at bounding box center [988, 577] width 33 height 13
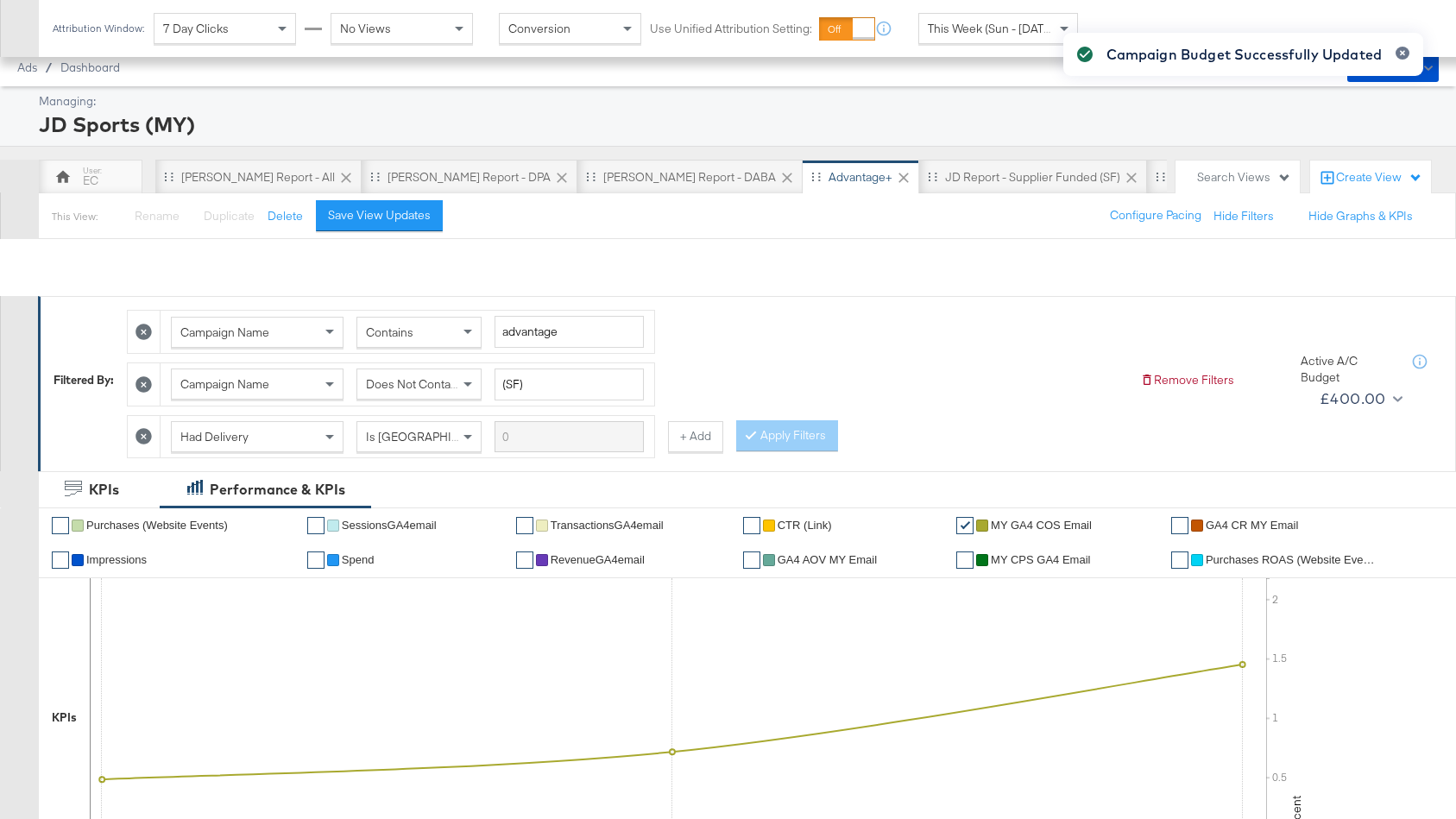
scroll to position [610, 0]
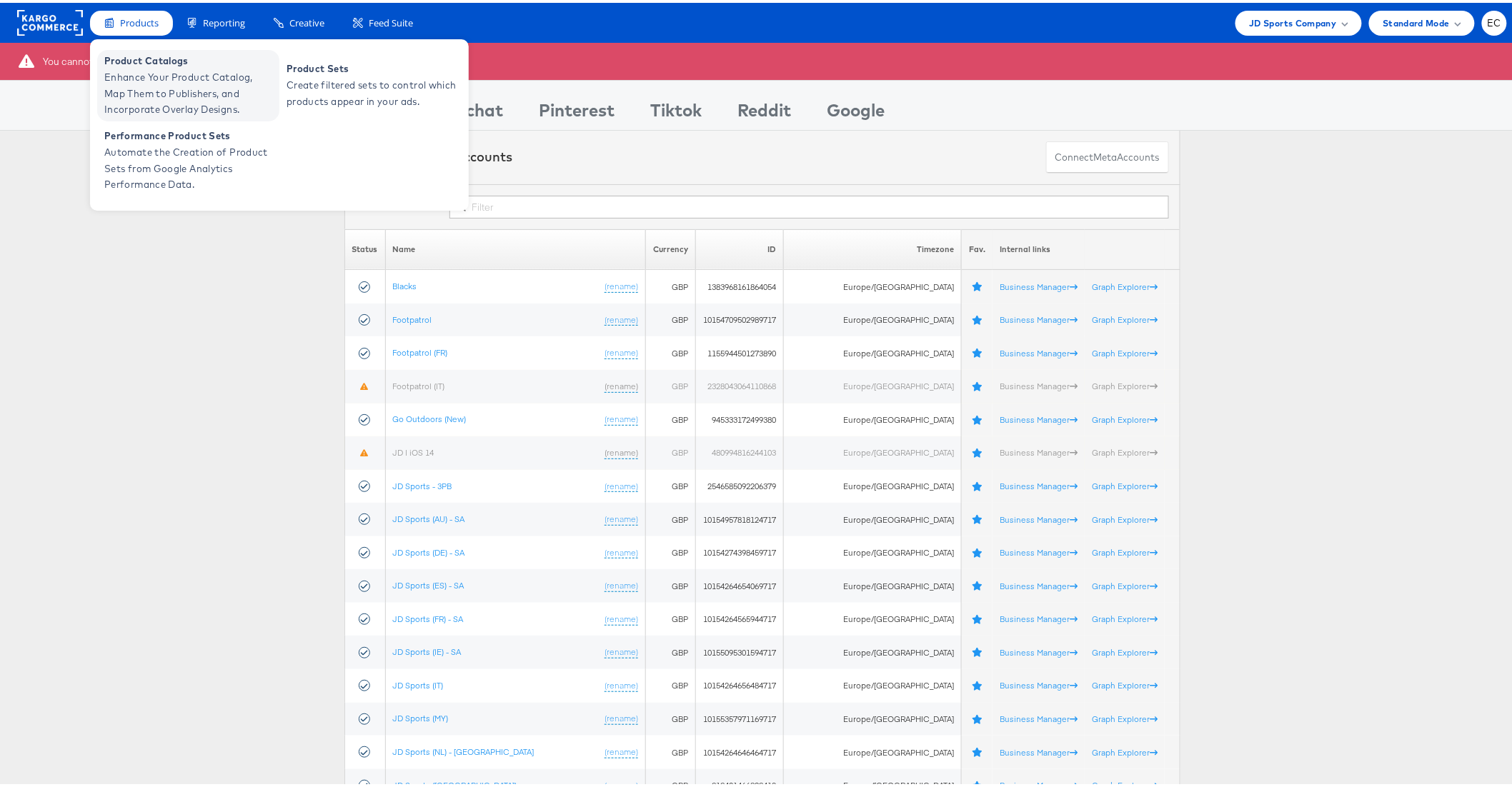
click at [179, 64] on span "Product Catalogs" at bounding box center [190, 58] width 172 height 17
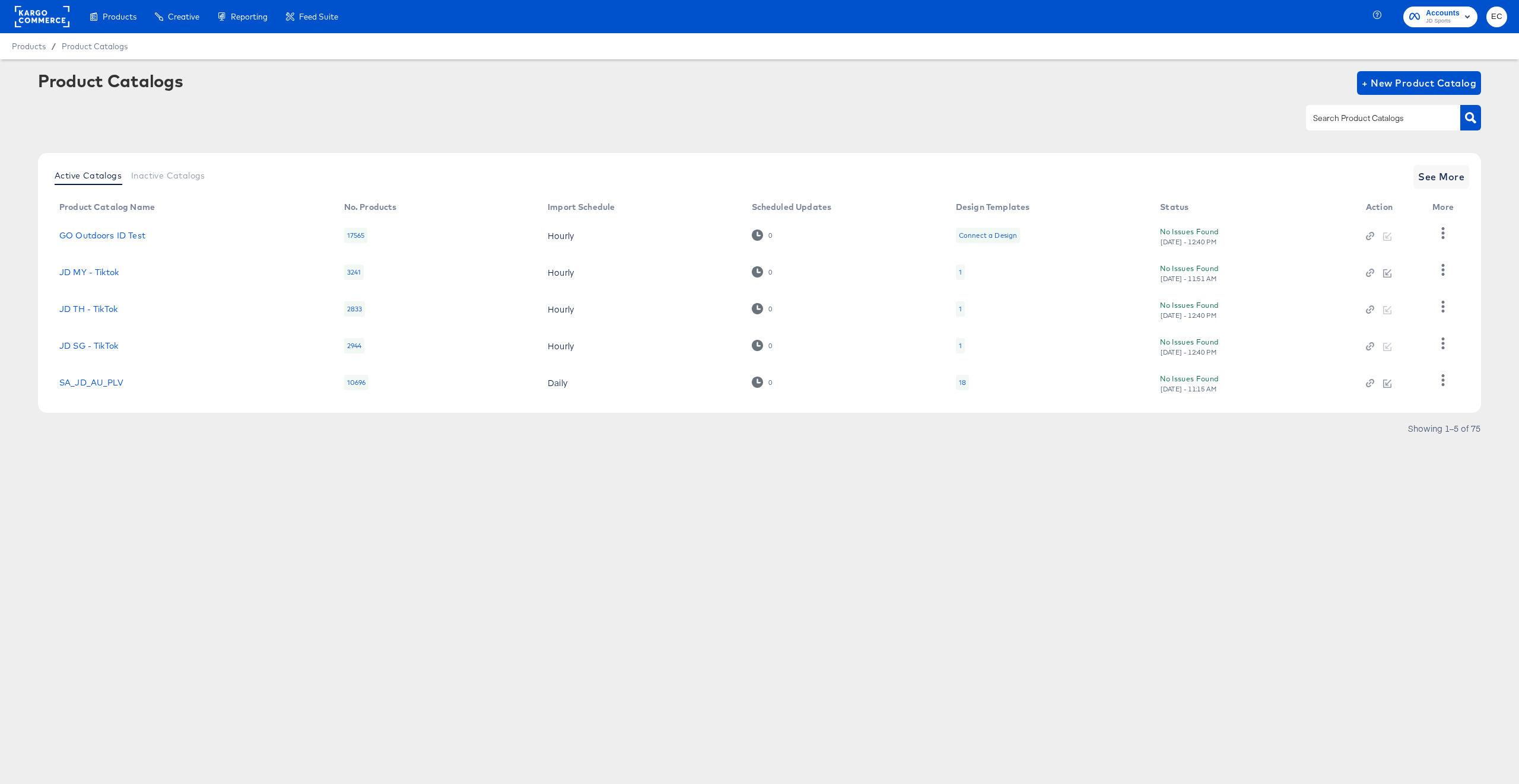
click at [1351, 119] on input "text" at bounding box center [1374, 118] width 126 height 14
type input "my"
click at [1480, 110] on button "button" at bounding box center [1470, 117] width 21 height 26
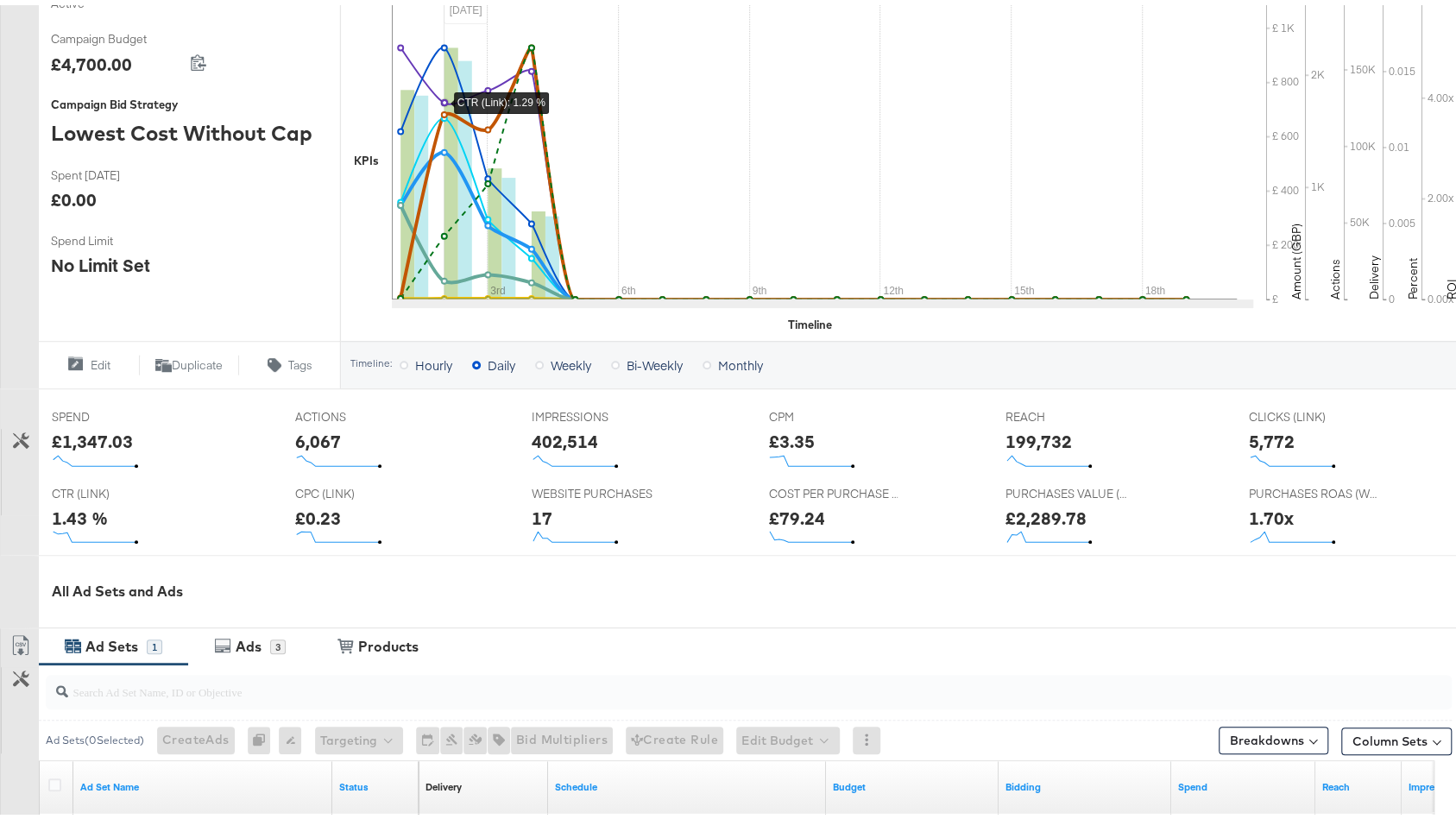
scroll to position [605, 0]
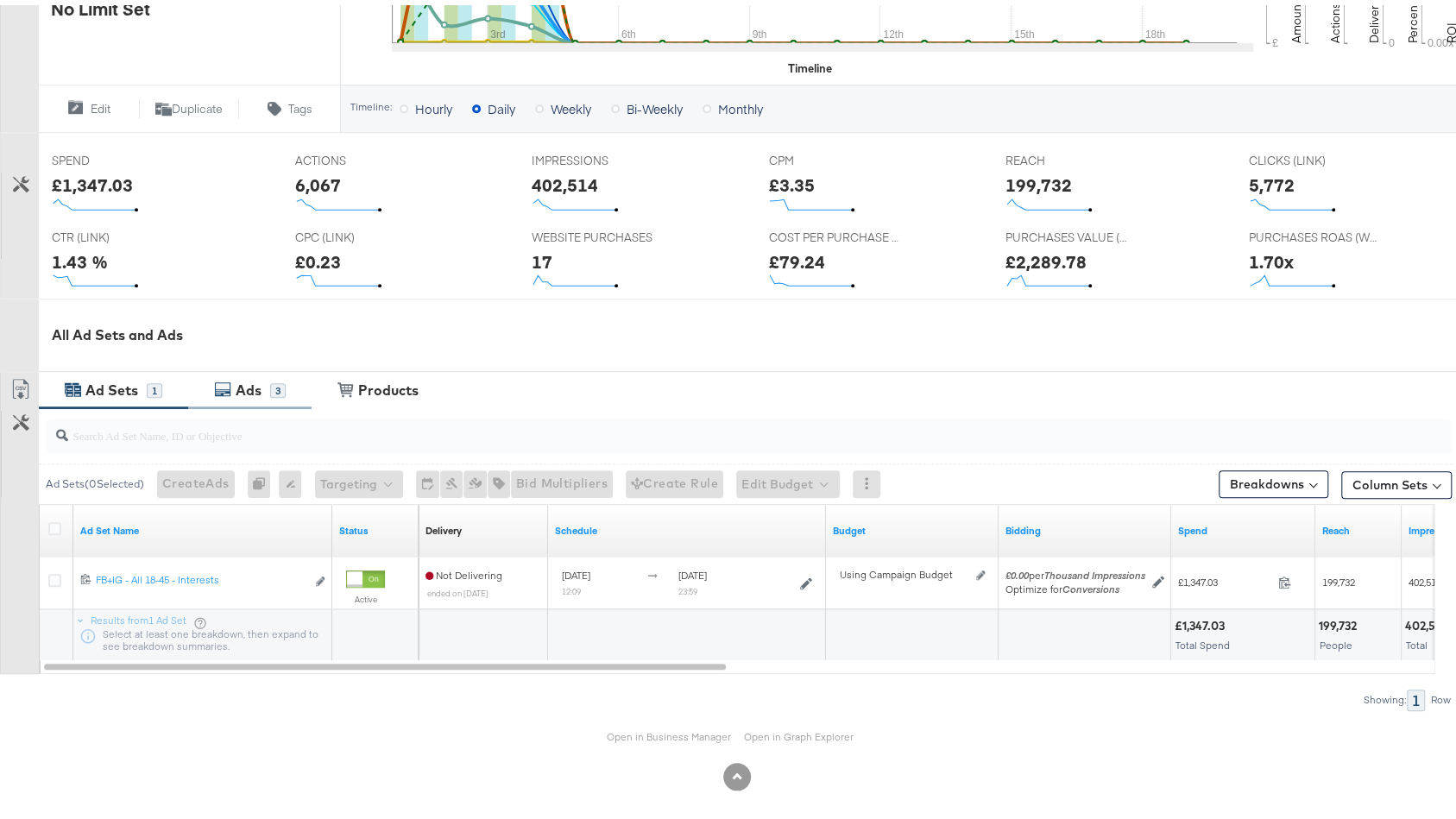
click at [247, 393] on div "Ads 3" at bounding box center [250, 385] width 124 height 37
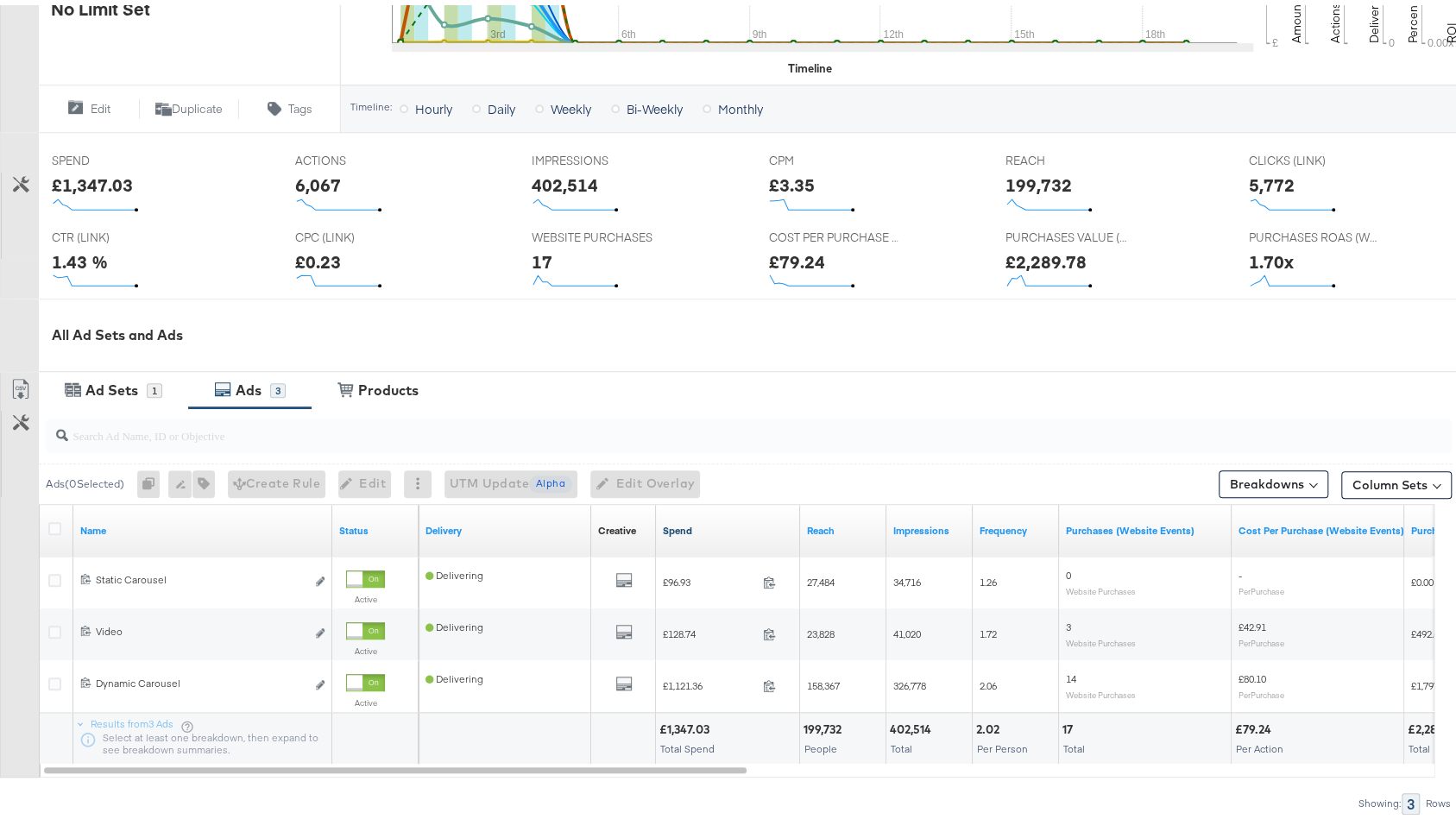
click at [720, 518] on link "Spend" at bounding box center [728, 525] width 131 height 14
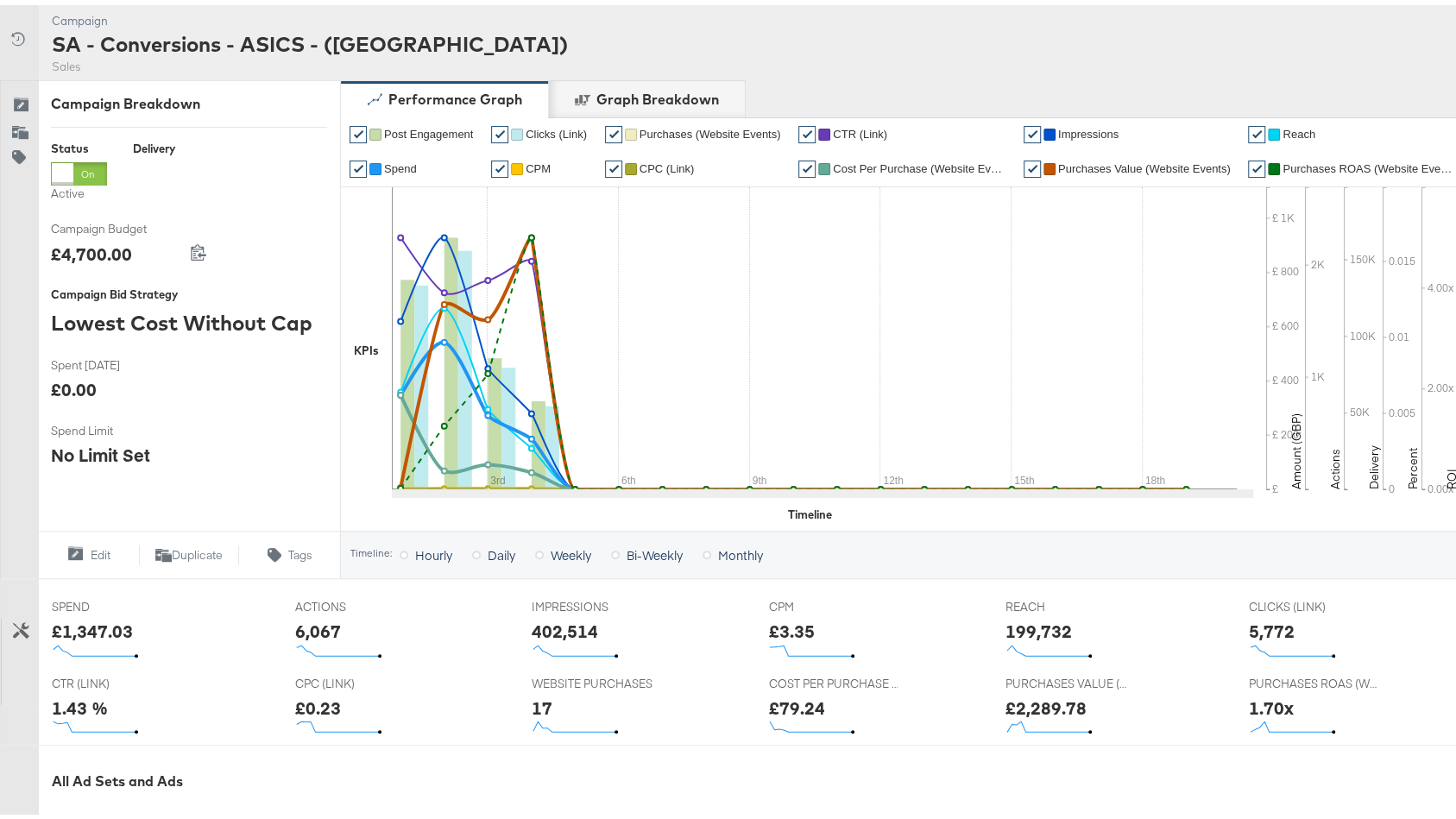
scroll to position [708, 0]
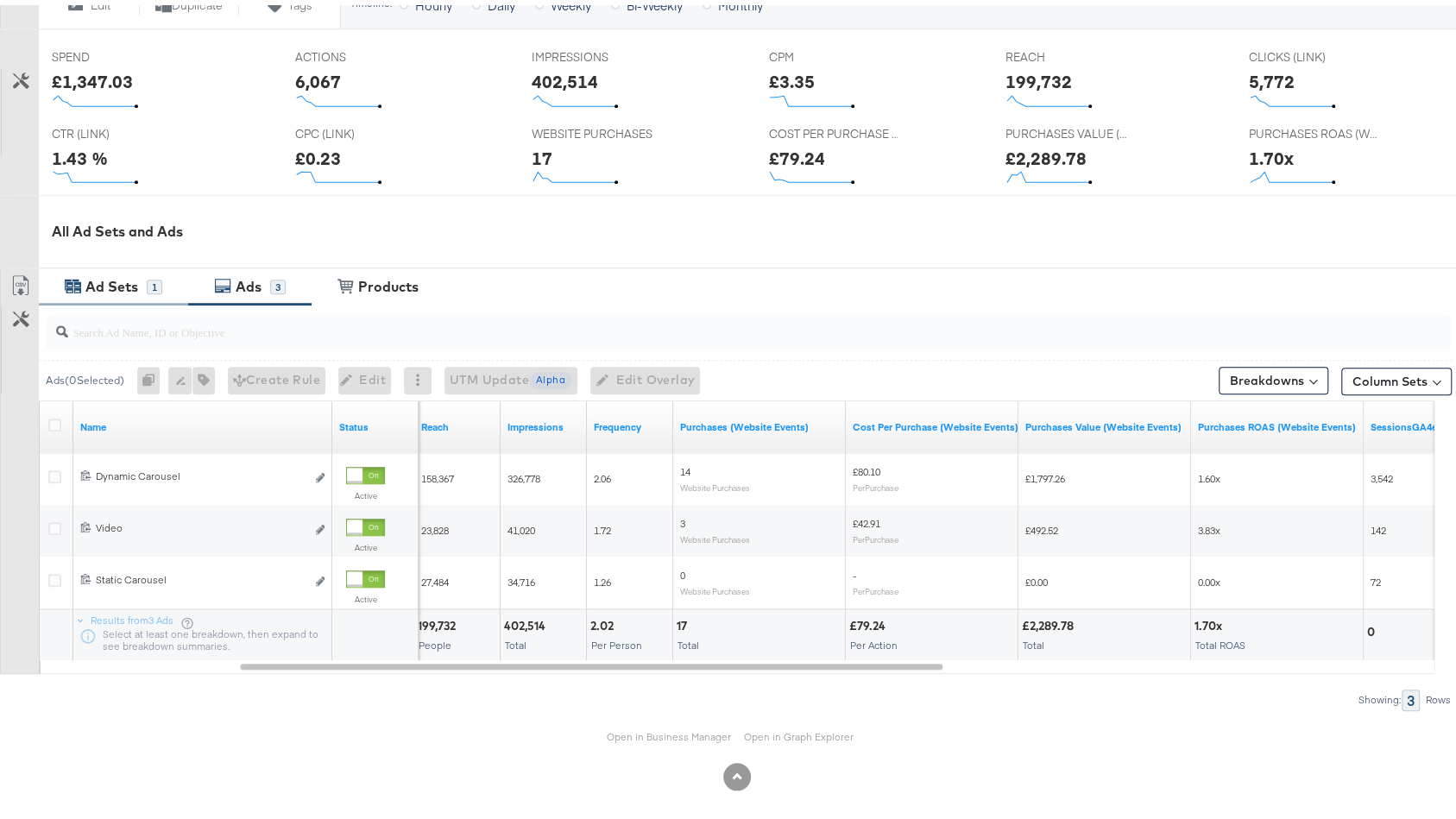
click at [132, 293] on div "Ad Sets 1" at bounding box center [113, 281] width 149 height 37
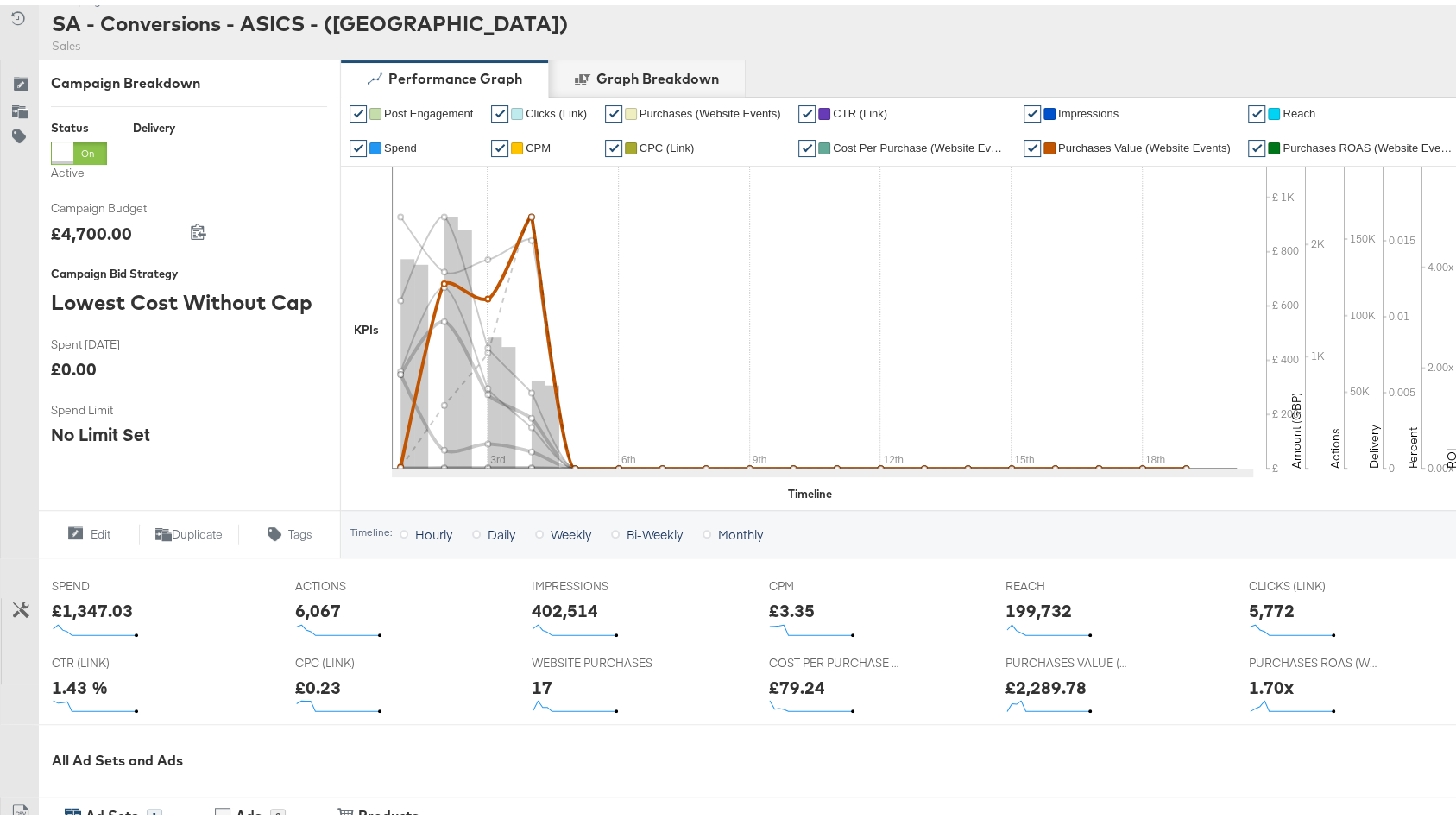
scroll to position [0, 0]
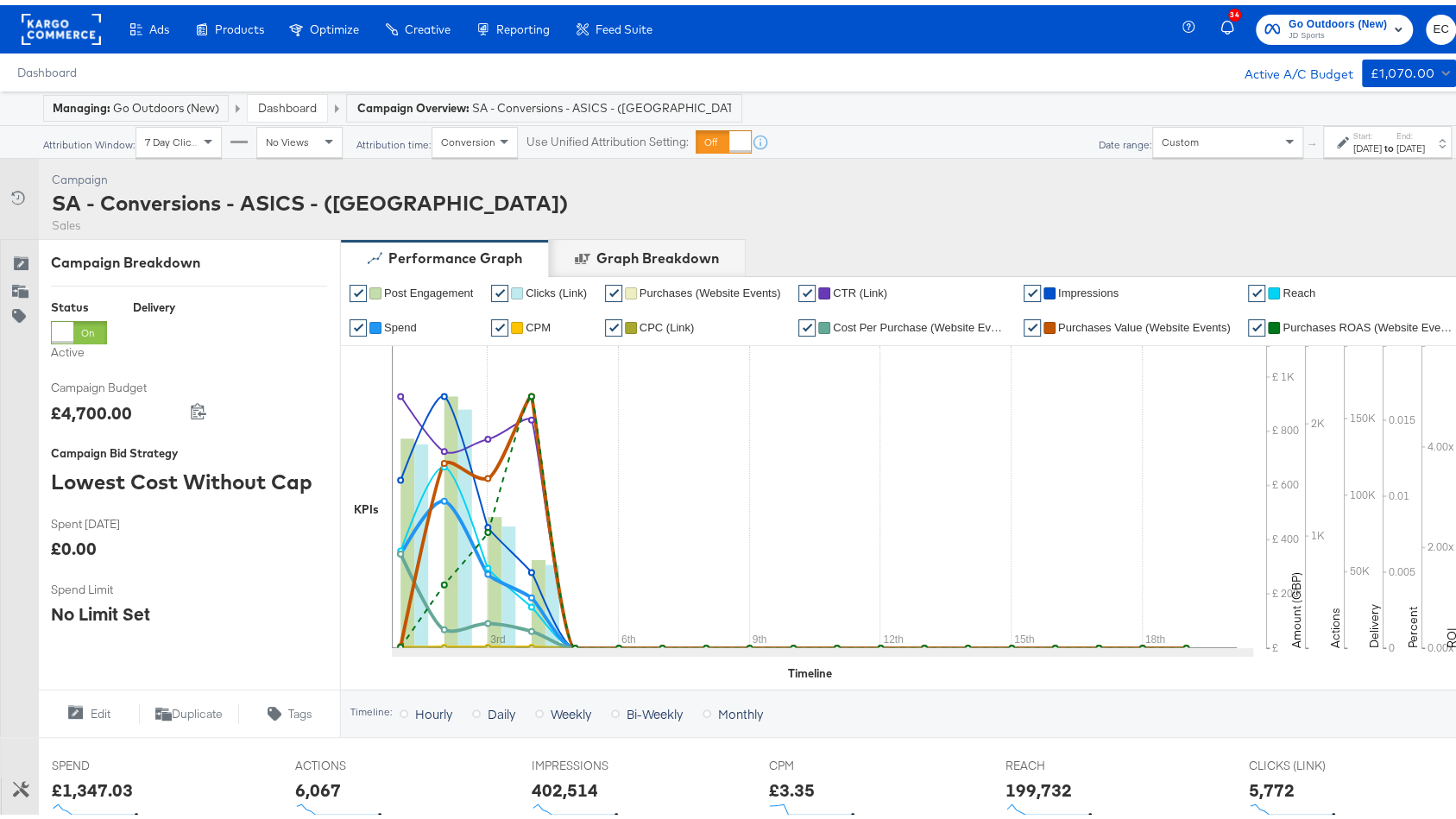
click at [1396, 139] on div "Sep 19th 2025" at bounding box center [1410, 143] width 29 height 14
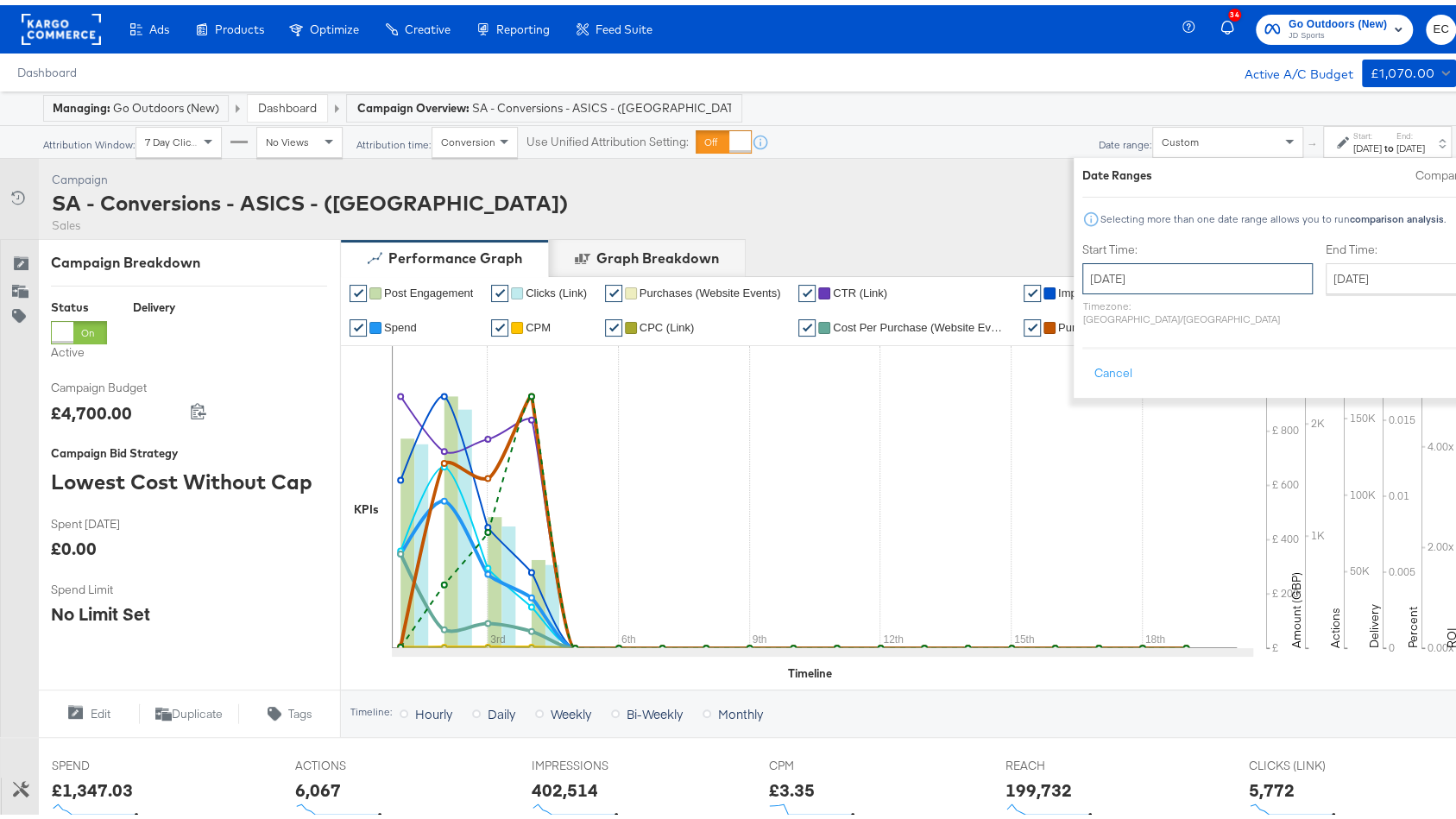
click at [1107, 263] on input "September 1st 2025" at bounding box center [1197, 274] width 230 height 31
click at [1088, 316] on span "‹" at bounding box center [1101, 309] width 27 height 26
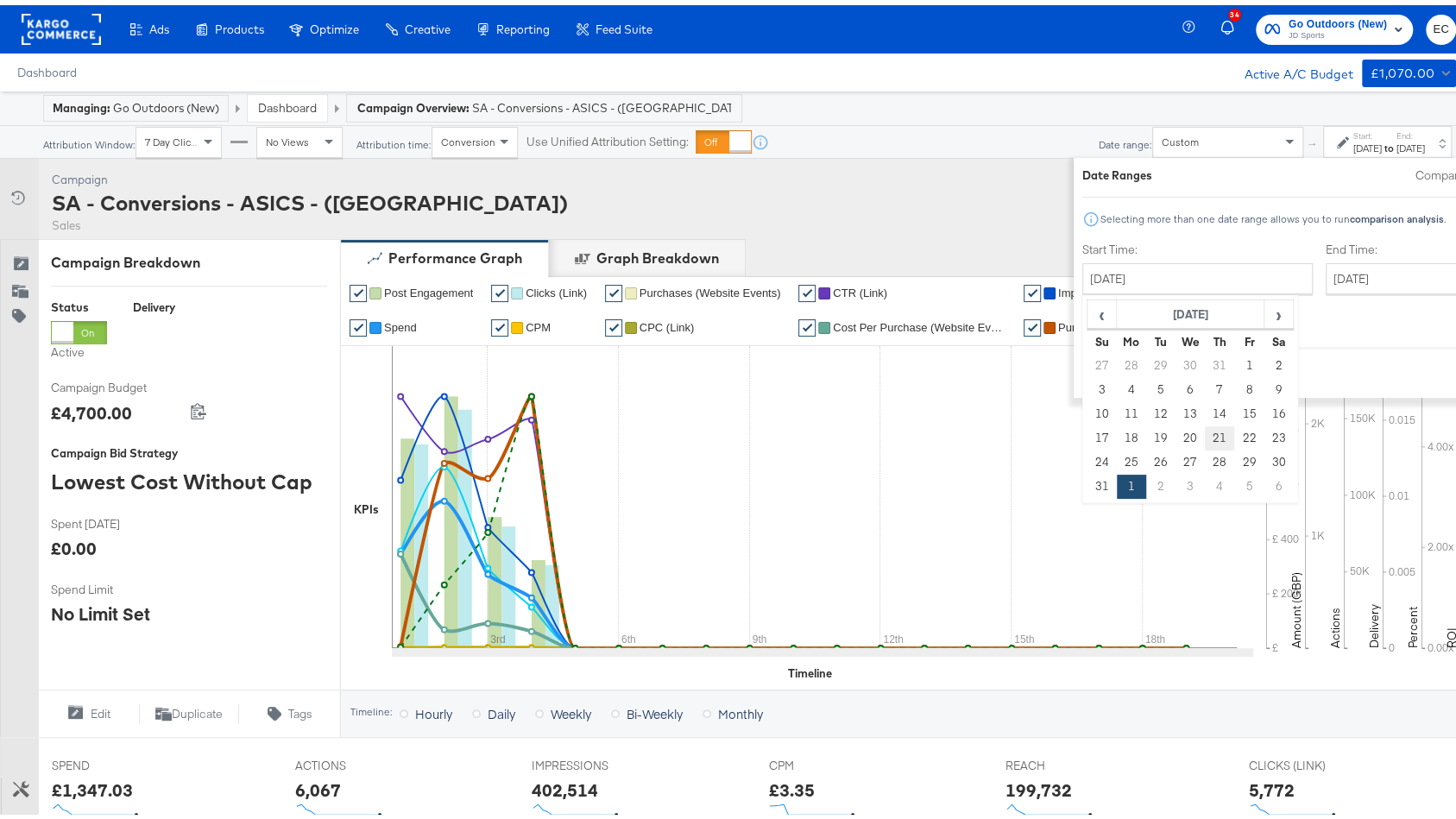
click at [1205, 429] on td "21" at bounding box center [1220, 433] width 30 height 24
type input "August 21st 2025"
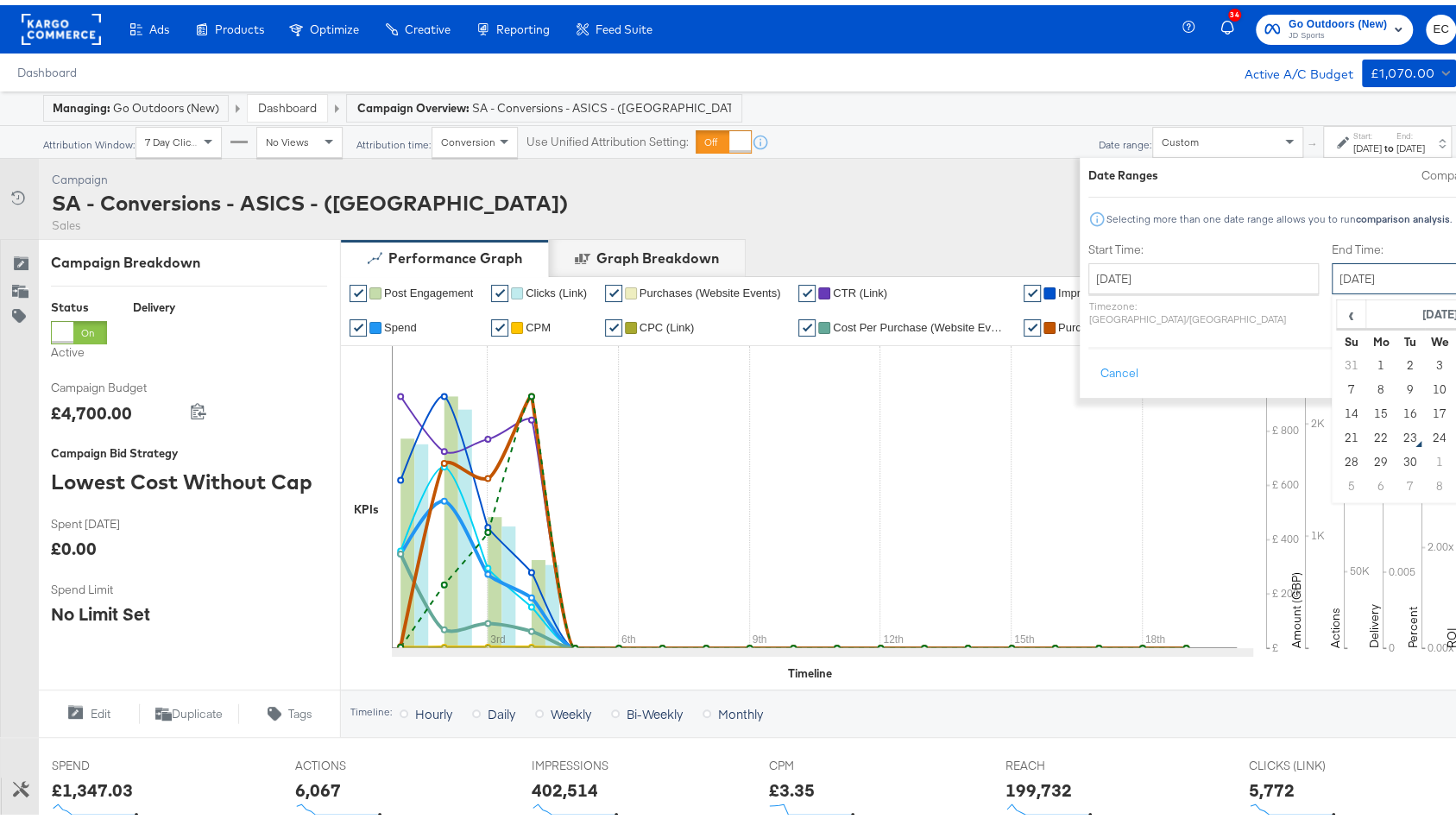
click at [1331, 260] on input "September 19th 2025" at bounding box center [1422, 274] width 181 height 31
click at [1454, 389] on td "11" at bounding box center [1469, 385] width 30 height 24
type input "September 11th 2025"
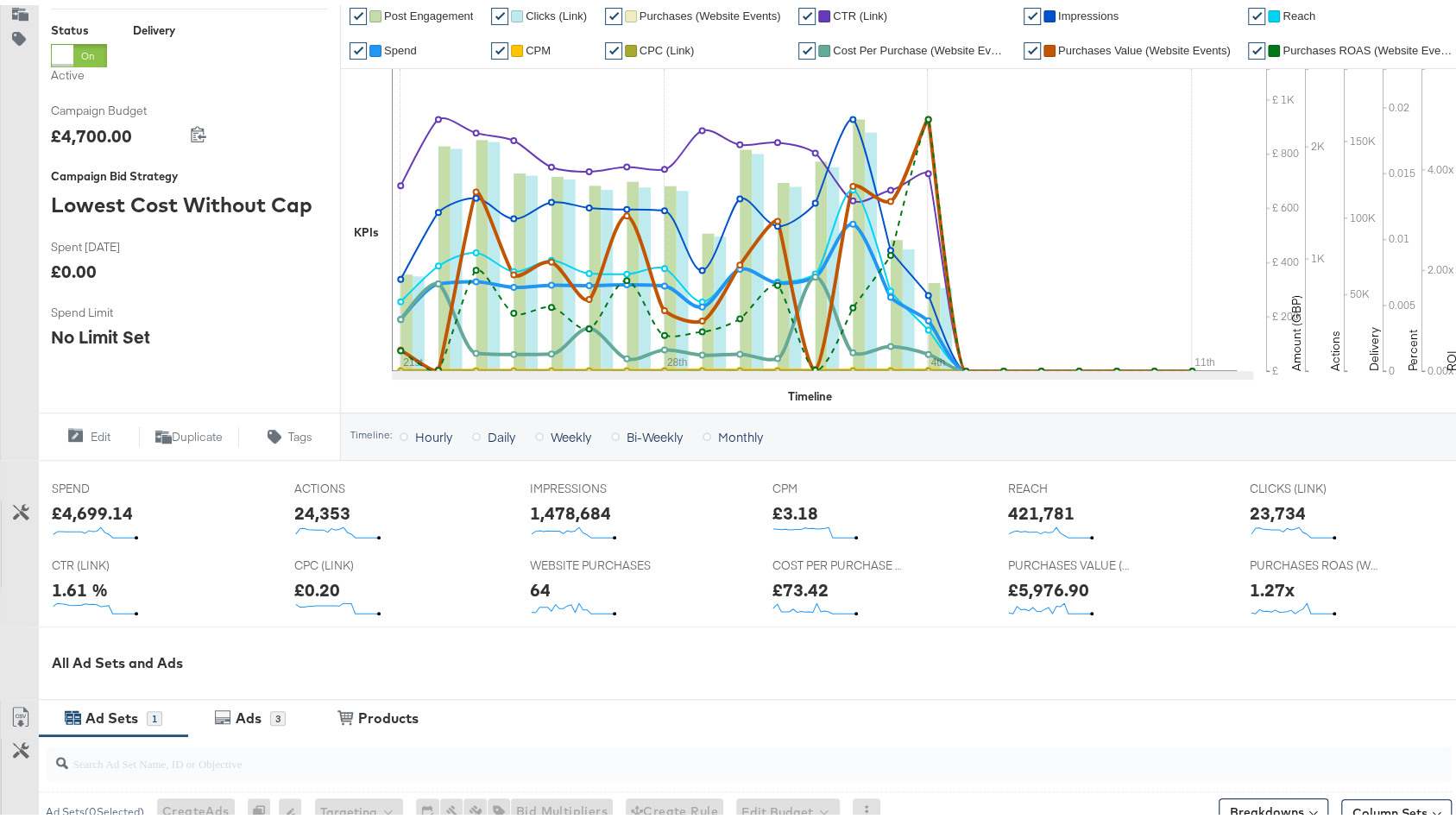
scroll to position [591, 0]
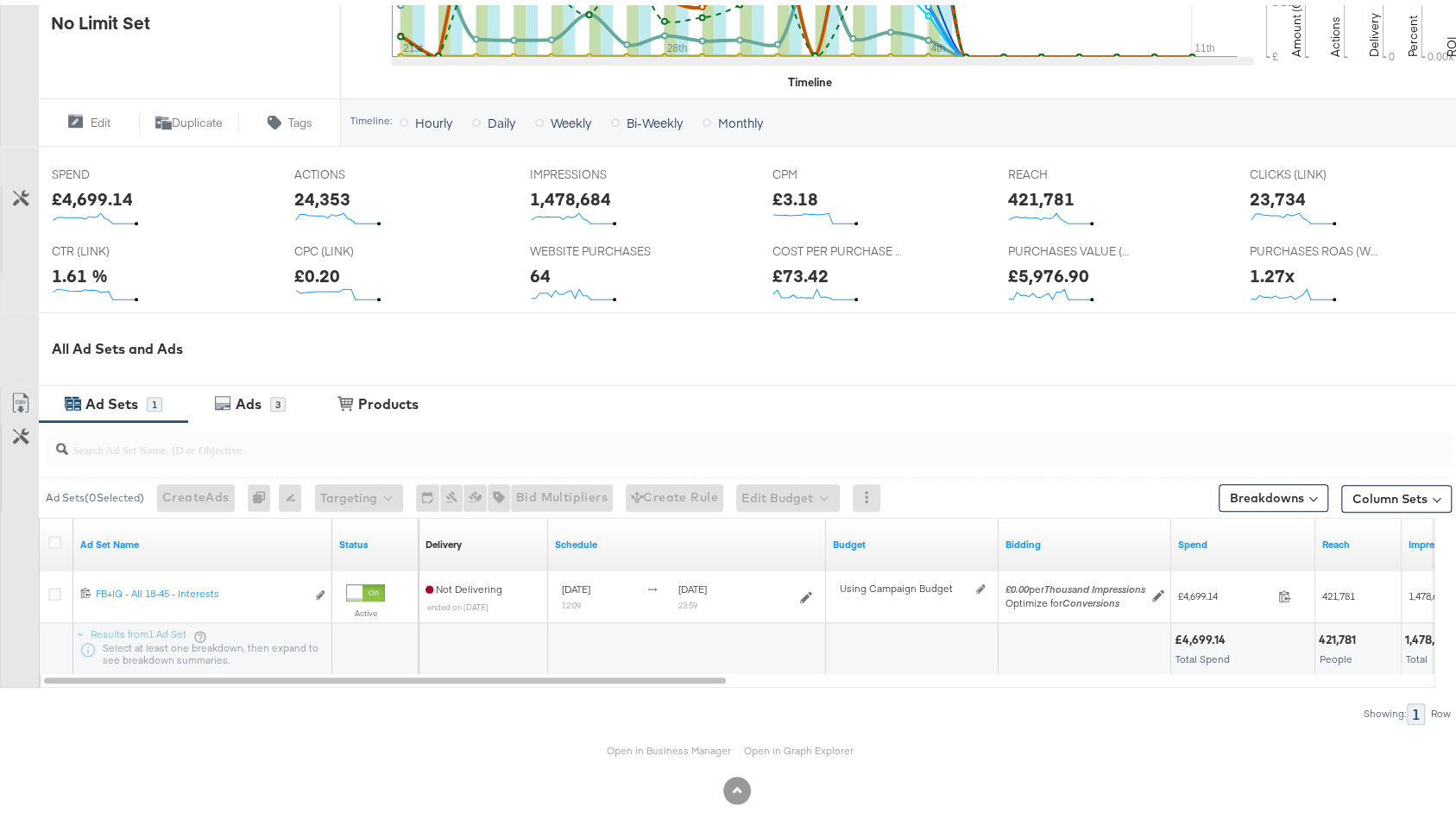
drag, startPoint x: 252, startPoint y: 402, endPoint x: 768, endPoint y: 399, distance: 516.0
click at [253, 402] on div "Ads" at bounding box center [248, 399] width 26 height 20
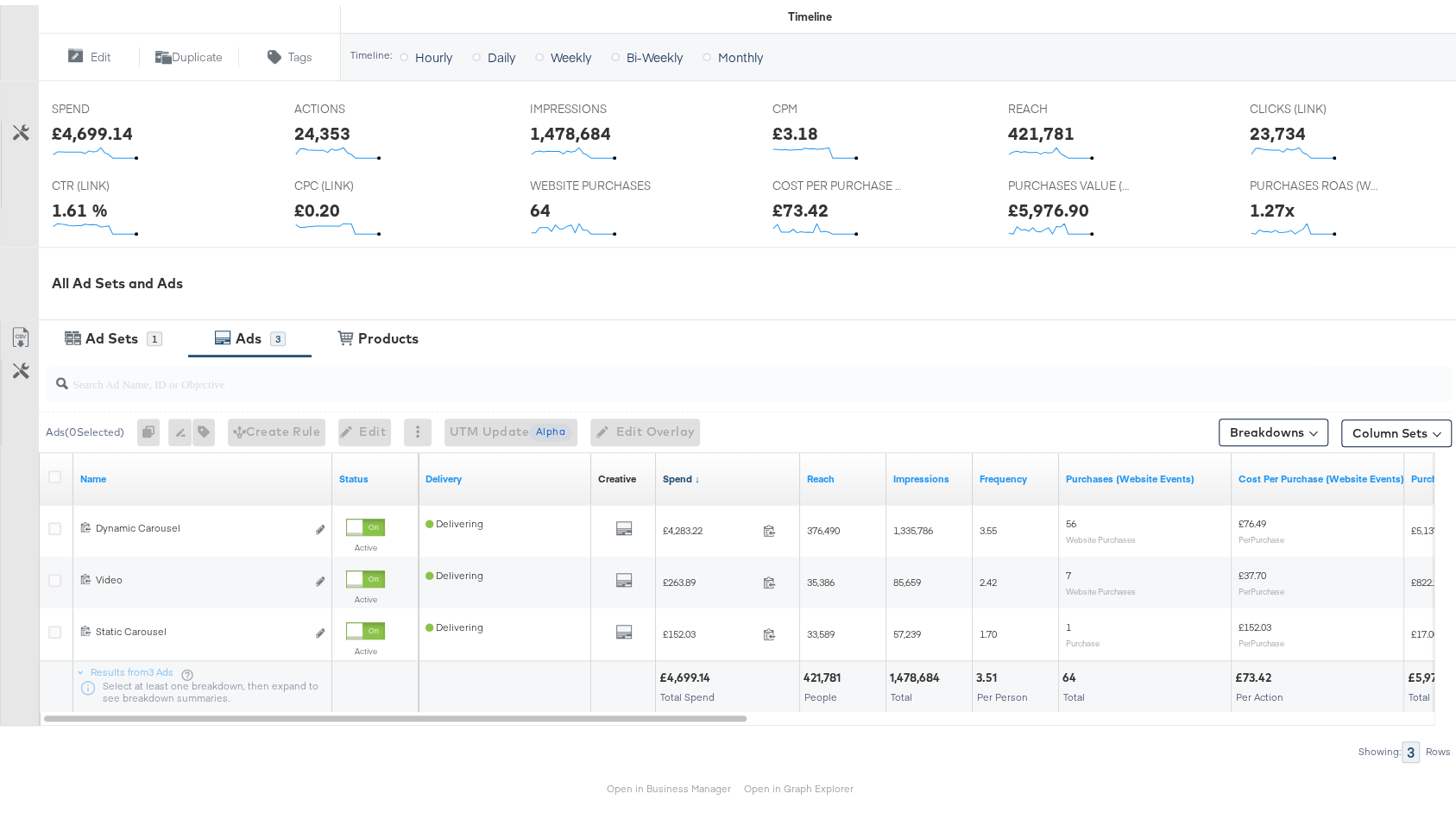
scroll to position [708, 0]
